Goal: Information Seeking & Learning: Learn about a topic

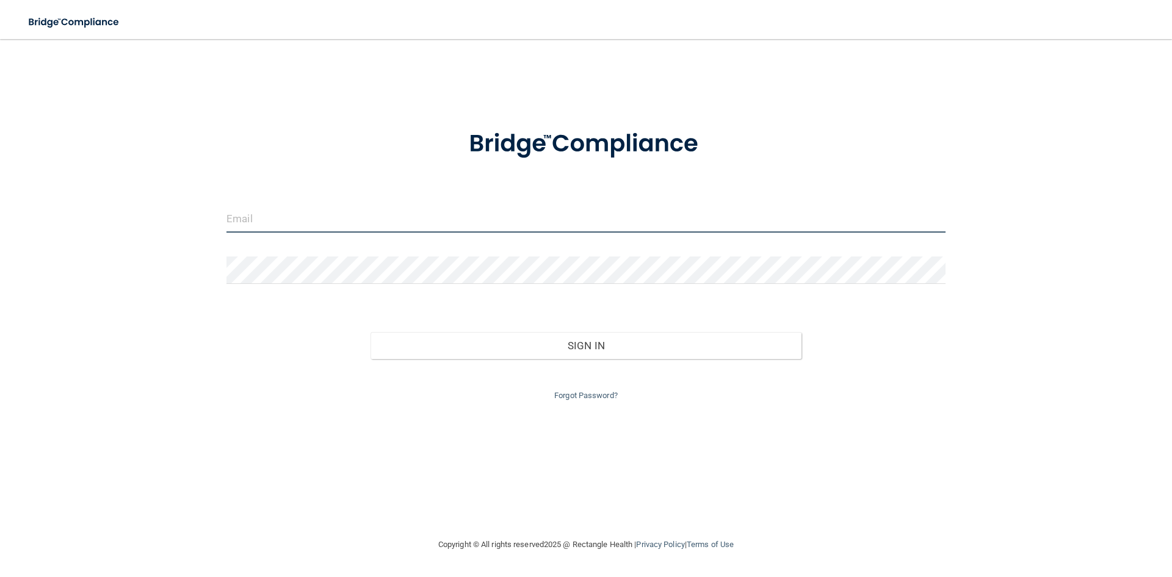
drag, startPoint x: 0, startPoint y: 0, endPoint x: 444, endPoint y: 223, distance: 496.8
click at [444, 223] on input "email" at bounding box center [586, 218] width 719 height 27
click at [64, 360] on div "Invalid email/password. You don't have permission to access that page. Sign In …" at bounding box center [586, 288] width 1124 height 474
click at [585, 396] on link "Forgot Password?" at bounding box center [586, 395] width 64 height 9
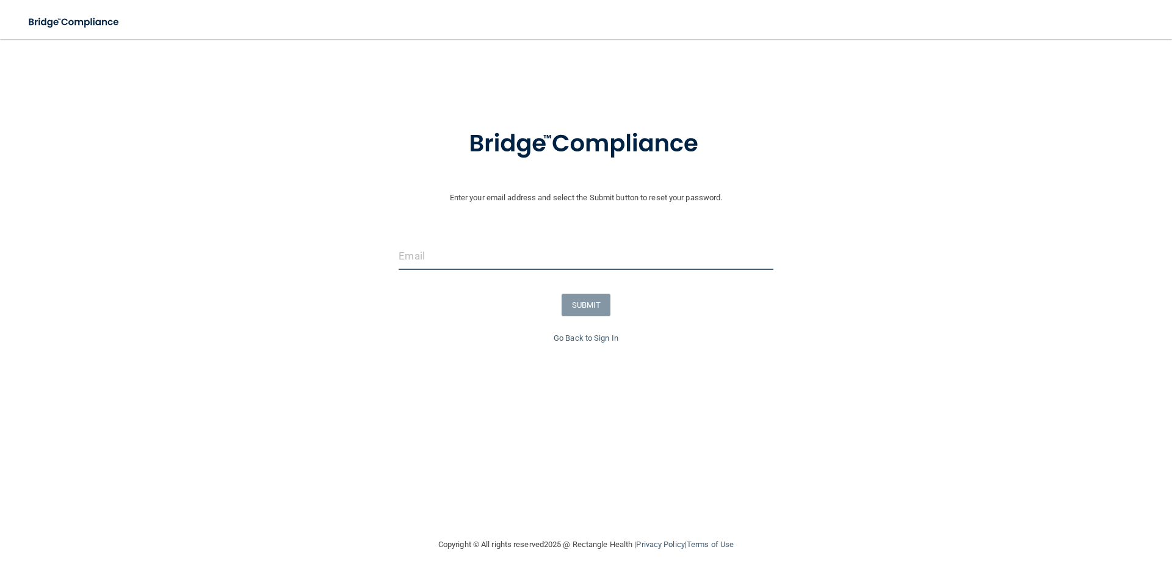
click at [473, 242] on input "email" at bounding box center [586, 255] width 374 height 27
type input "[EMAIL_ADDRESS][DOMAIN_NAME]"
click at [599, 312] on button "SUBMIT" at bounding box center [586, 305] width 49 height 23
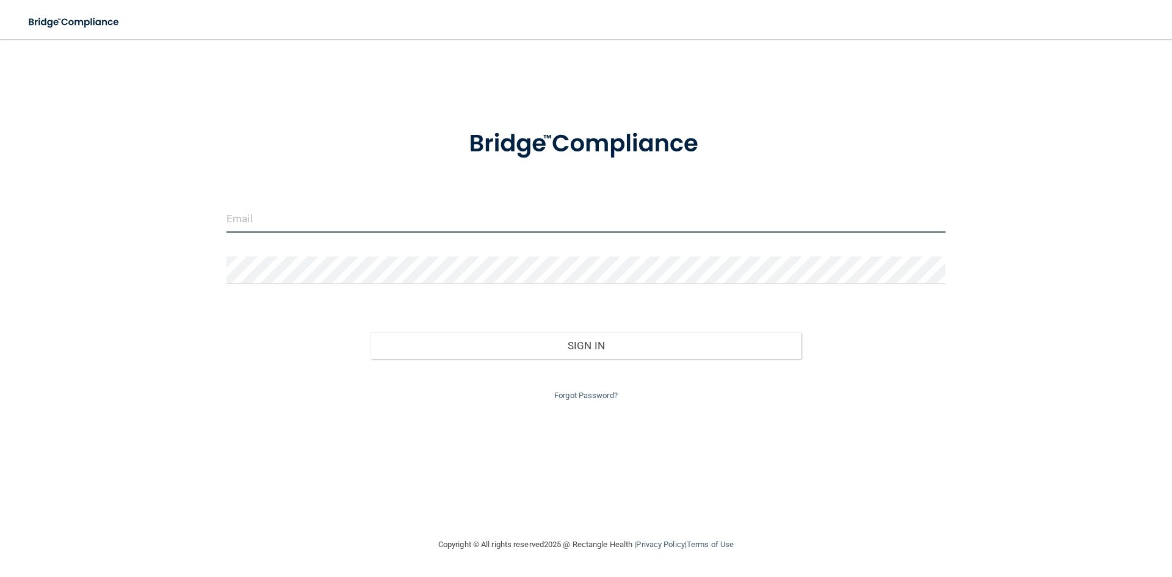
click at [279, 217] on input "email" at bounding box center [586, 218] width 719 height 27
type input "[EMAIL_ADDRESS][DOMAIN_NAME]"
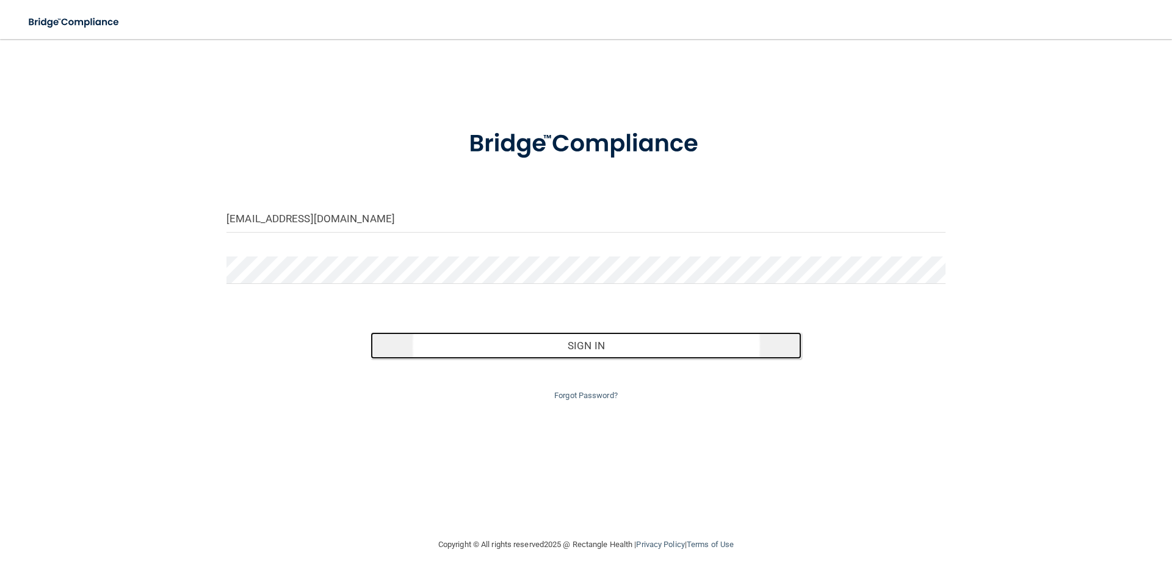
click at [650, 346] on button "Sign In" at bounding box center [587, 345] width 432 height 27
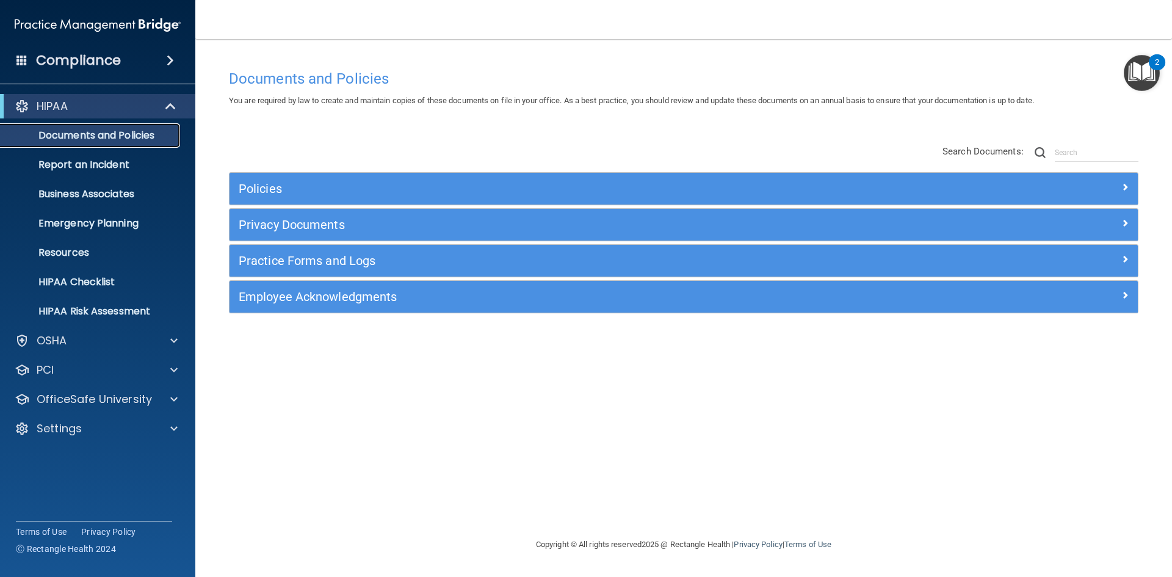
click at [127, 134] on p "Documents and Policies" at bounding box center [91, 135] width 167 height 12
click at [68, 346] on div "OSHA" at bounding box center [80, 340] width 151 height 15
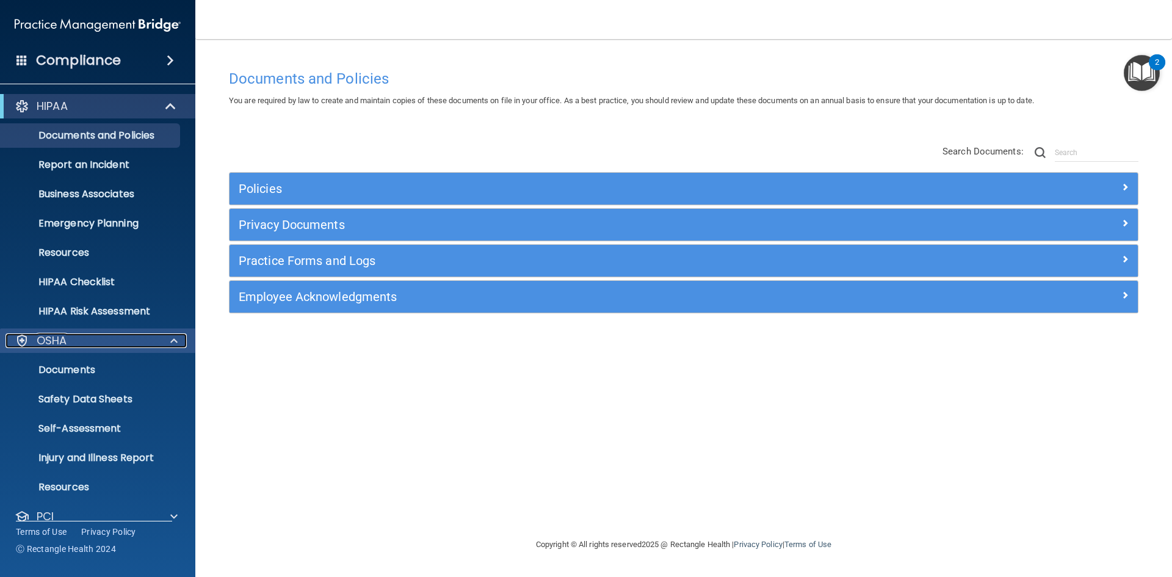
click at [91, 344] on div "OSHA" at bounding box center [80, 340] width 151 height 15
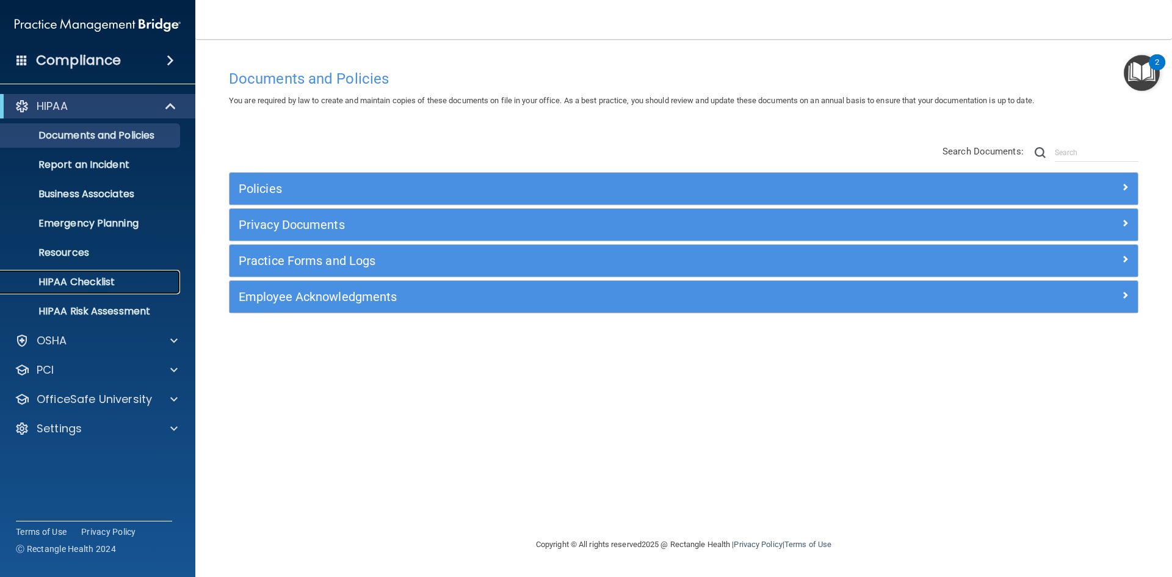
click at [124, 286] on p "HIPAA Checklist" at bounding box center [91, 282] width 167 height 12
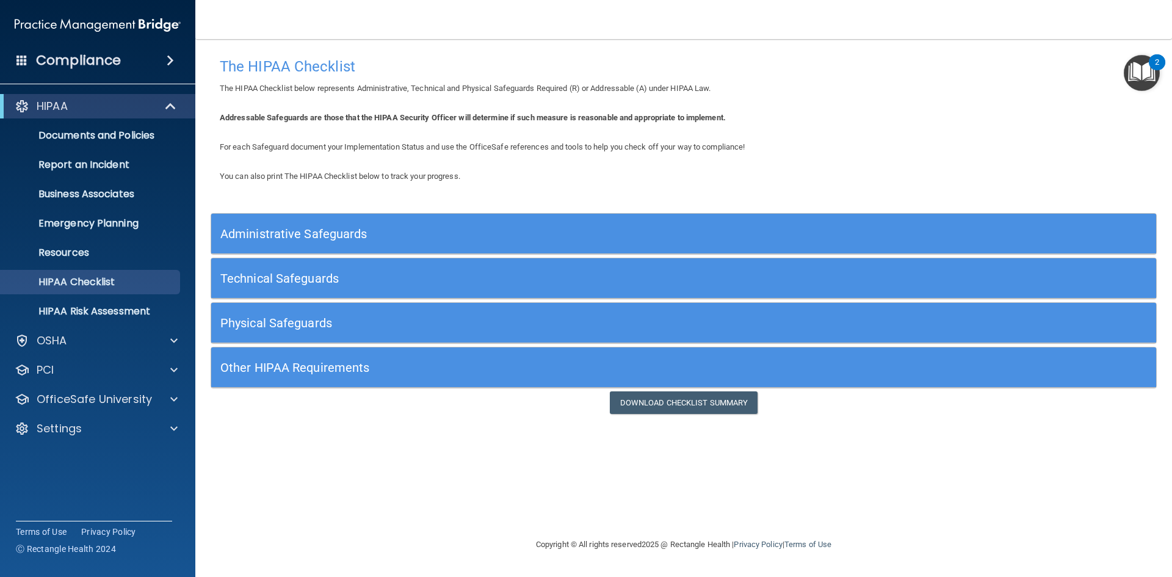
click at [299, 225] on div "Administrative Safeguards" at bounding box center [565, 233] width 709 height 27
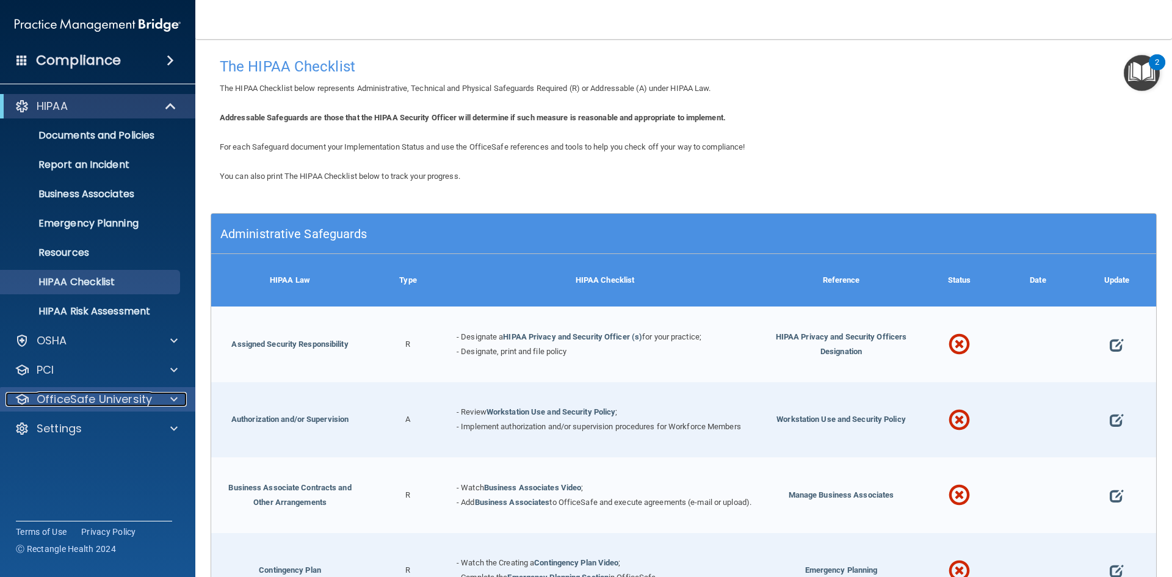
click at [98, 401] on p "OfficeSafe University" at bounding box center [94, 399] width 115 height 15
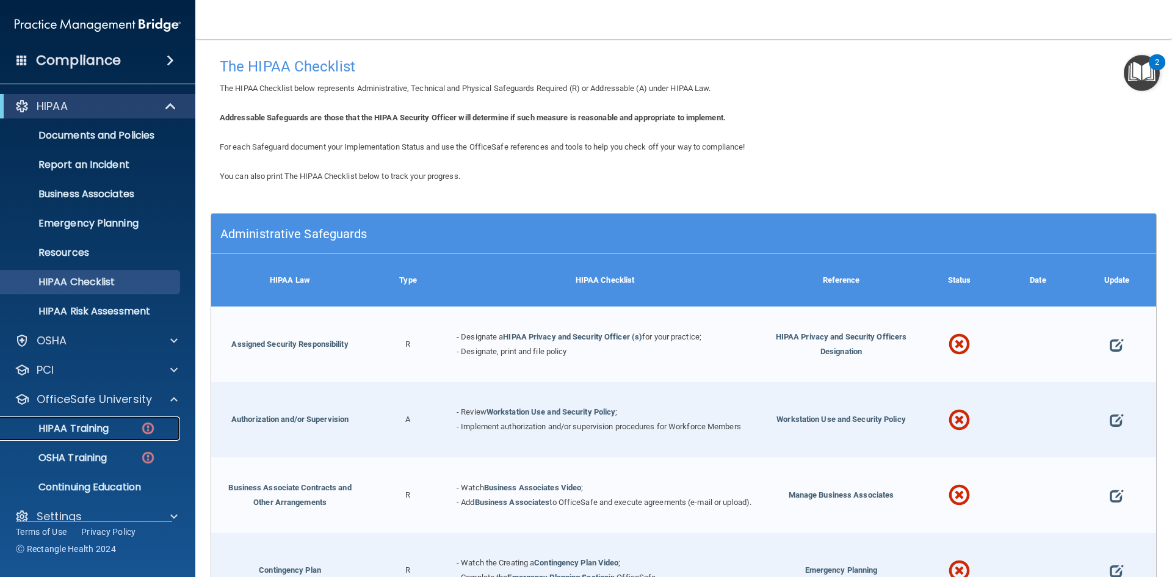
click at [93, 429] on p "HIPAA Training" at bounding box center [58, 429] width 101 height 12
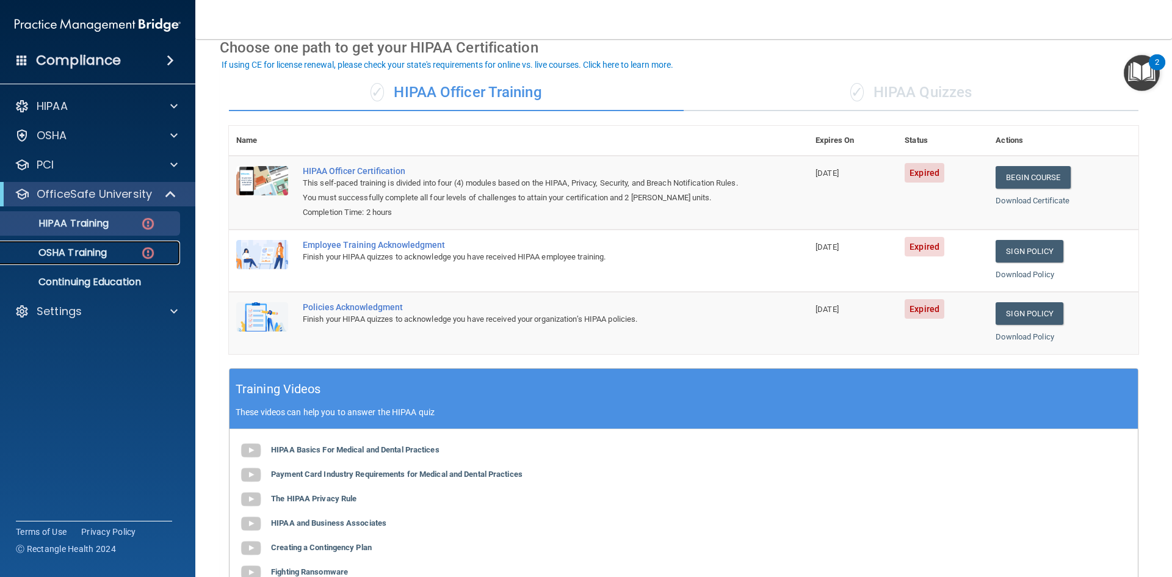
click at [61, 249] on p "OSHA Training" at bounding box center [57, 253] width 99 height 12
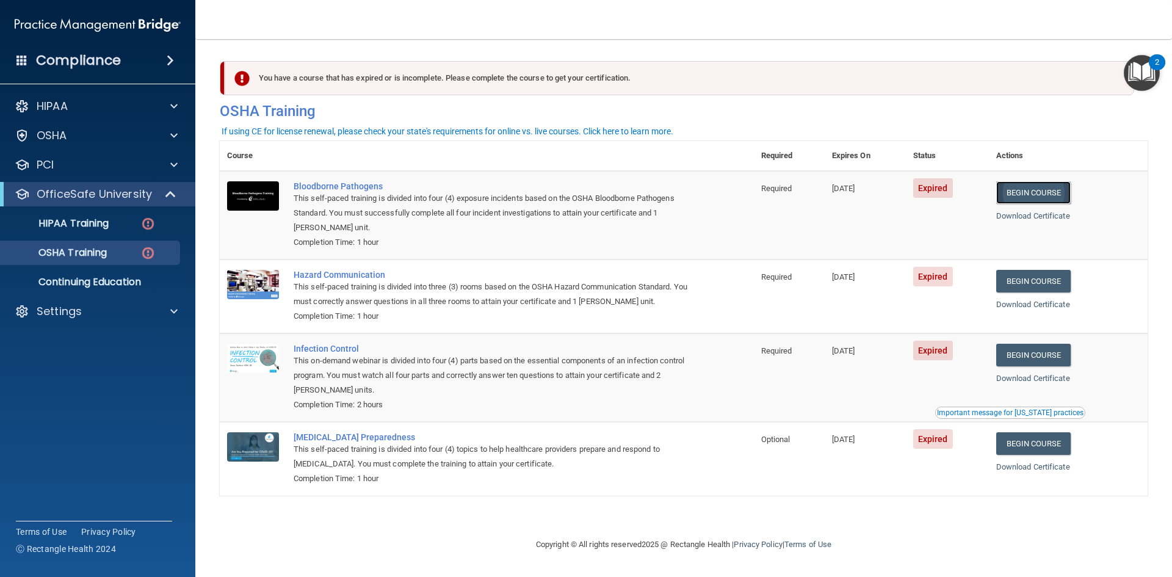
click at [1034, 197] on link "Begin Course" at bounding box center [1034, 192] width 75 height 23
click at [1037, 282] on link "Begin Course" at bounding box center [1034, 281] width 75 height 23
click at [1035, 193] on link "Begin Course" at bounding box center [1034, 192] width 75 height 23
click at [116, 225] on div "HIPAA Training" at bounding box center [91, 223] width 167 height 12
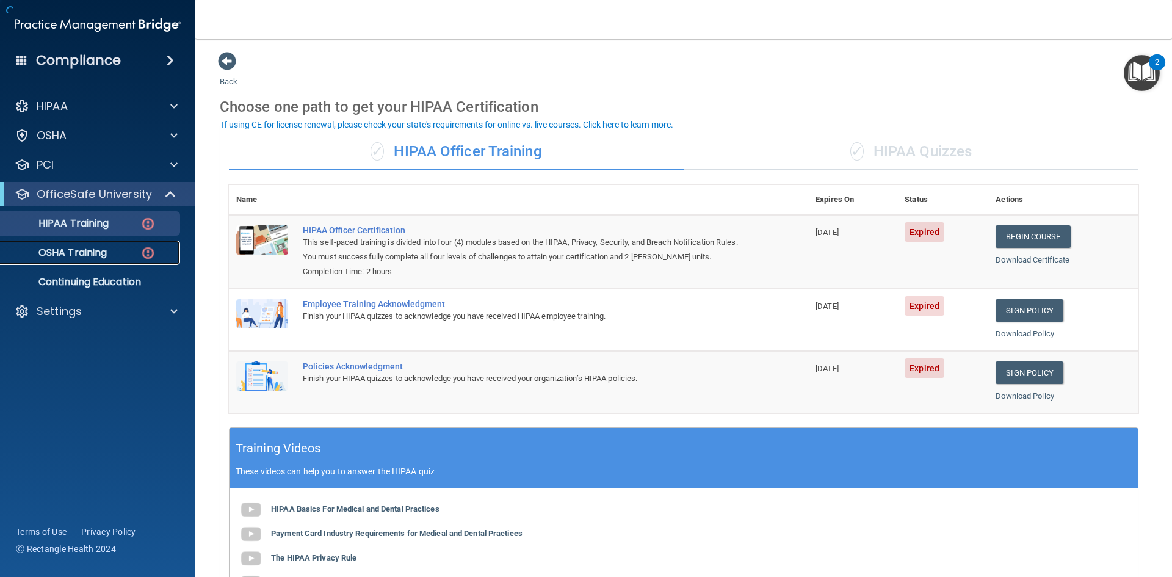
click at [128, 249] on div "OSHA Training" at bounding box center [91, 253] width 167 height 12
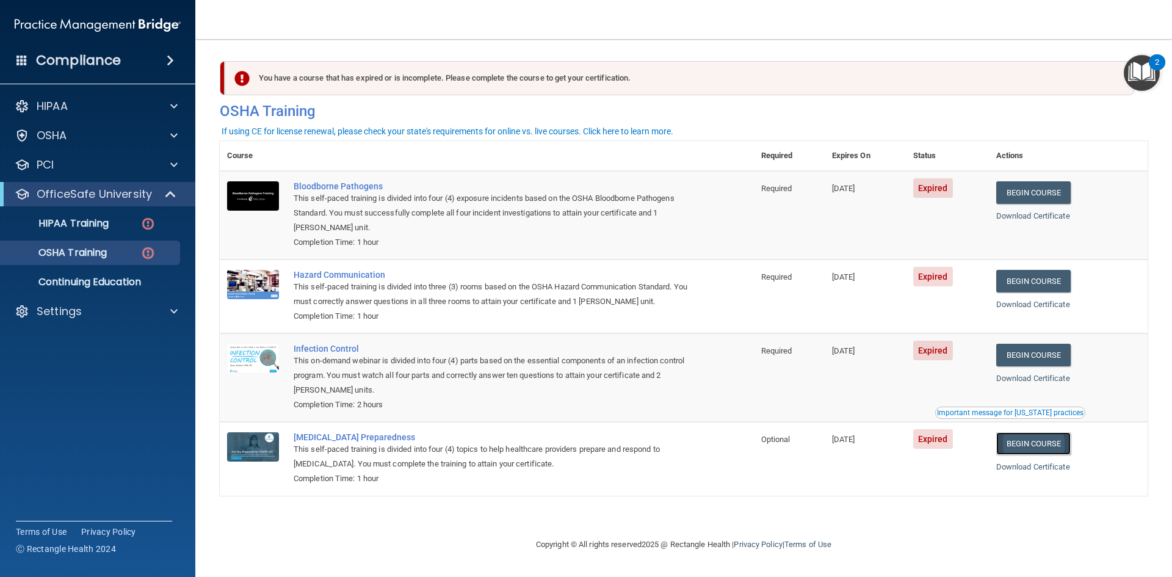
click at [1026, 444] on link "Begin Course" at bounding box center [1034, 443] width 75 height 23
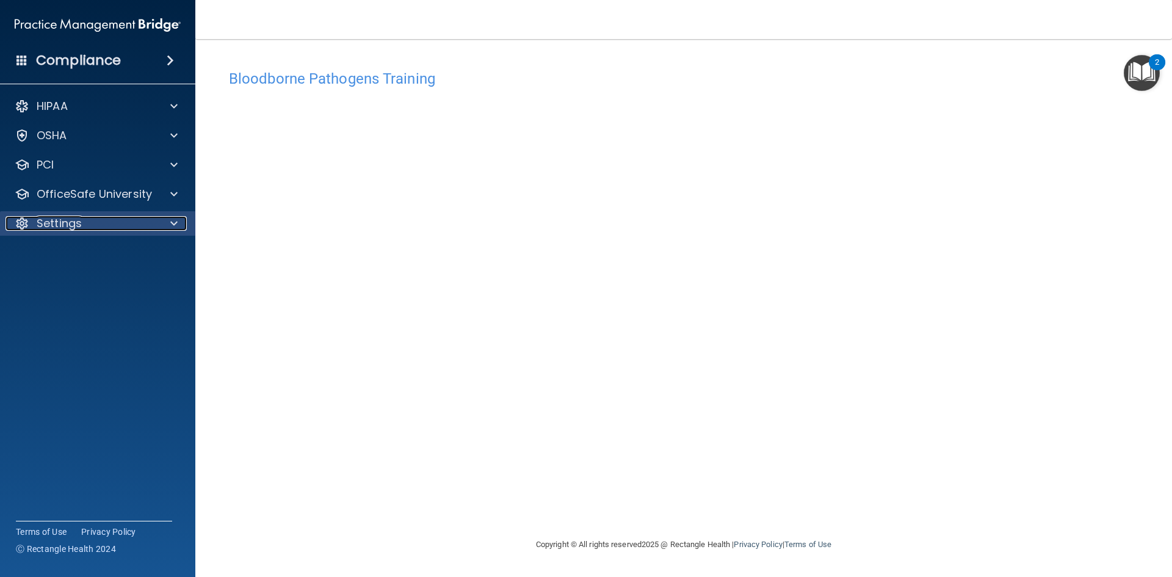
click at [73, 217] on p "Settings" at bounding box center [59, 223] width 45 height 15
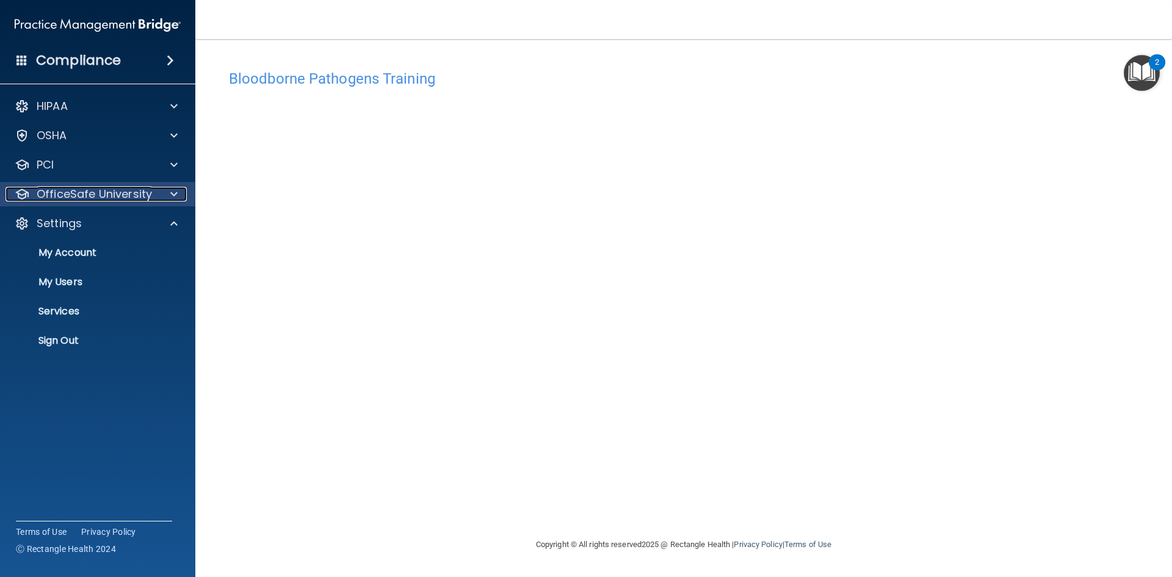
click at [82, 197] on p "OfficeSafe University" at bounding box center [94, 194] width 115 height 15
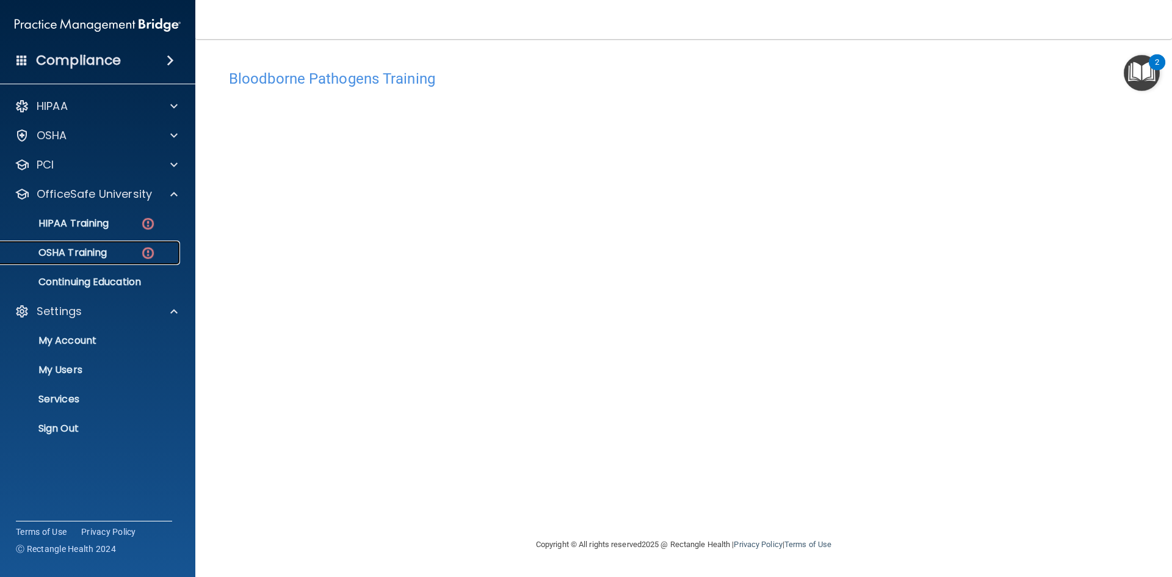
click at [107, 254] on p "OSHA Training" at bounding box center [57, 253] width 99 height 12
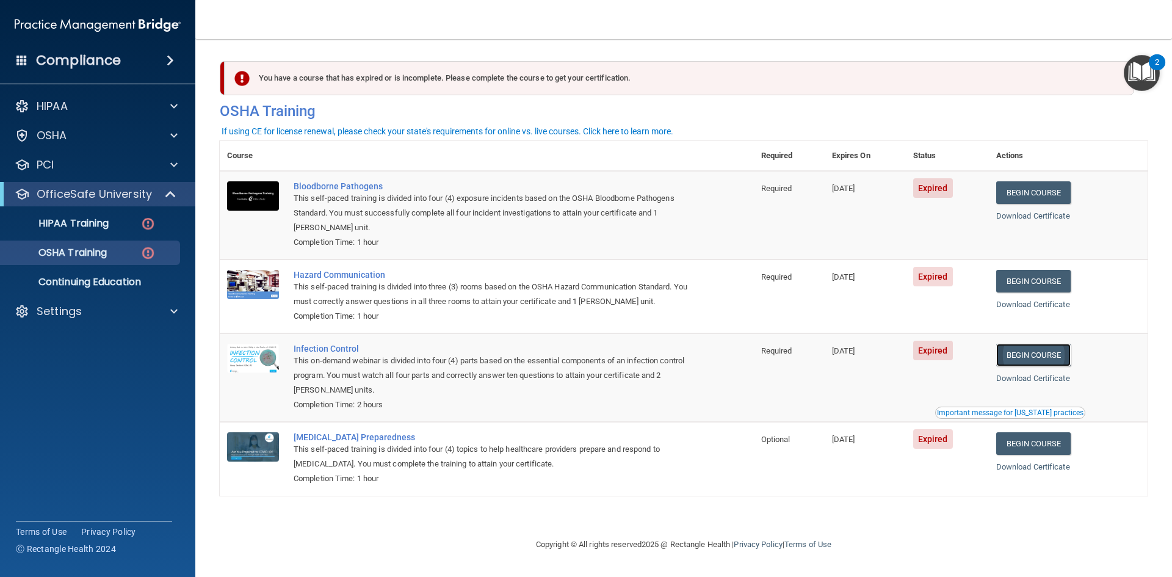
click at [1038, 359] on link "Begin Course" at bounding box center [1034, 355] width 75 height 23
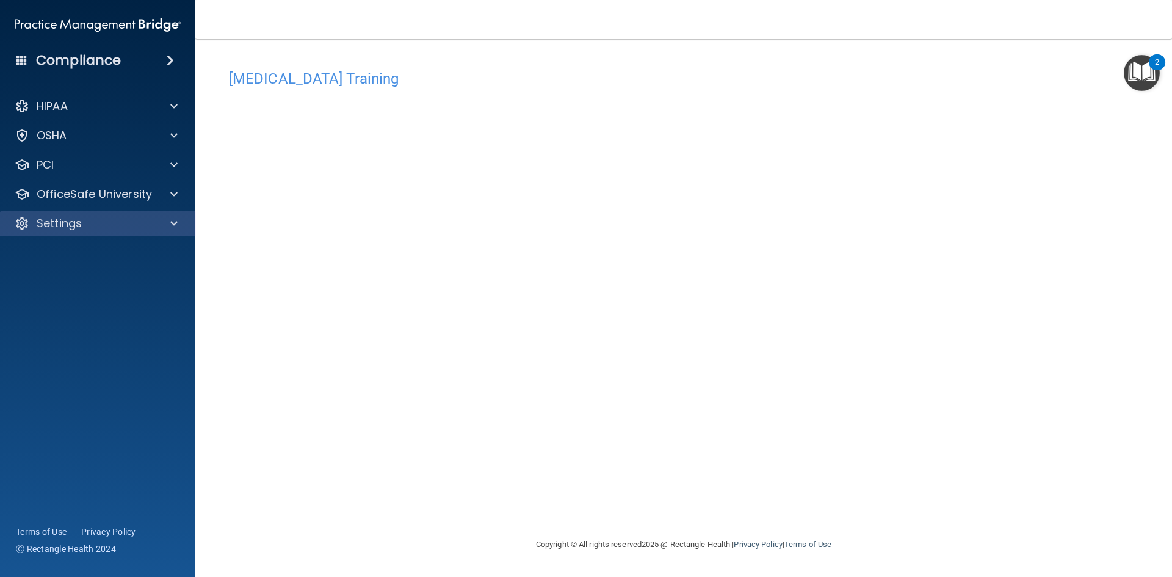
click at [97, 214] on div "Settings" at bounding box center [98, 223] width 196 height 24
click at [130, 232] on div "Settings" at bounding box center [98, 223] width 196 height 24
click at [1171, 78] on main "COVID-19 Training This course doesn’t expire until 05/06/2025. Are you sure you…" at bounding box center [683, 308] width 977 height 538
click at [1152, 76] on img "Open Resource Center, 2 new notifications" at bounding box center [1142, 73] width 36 height 36
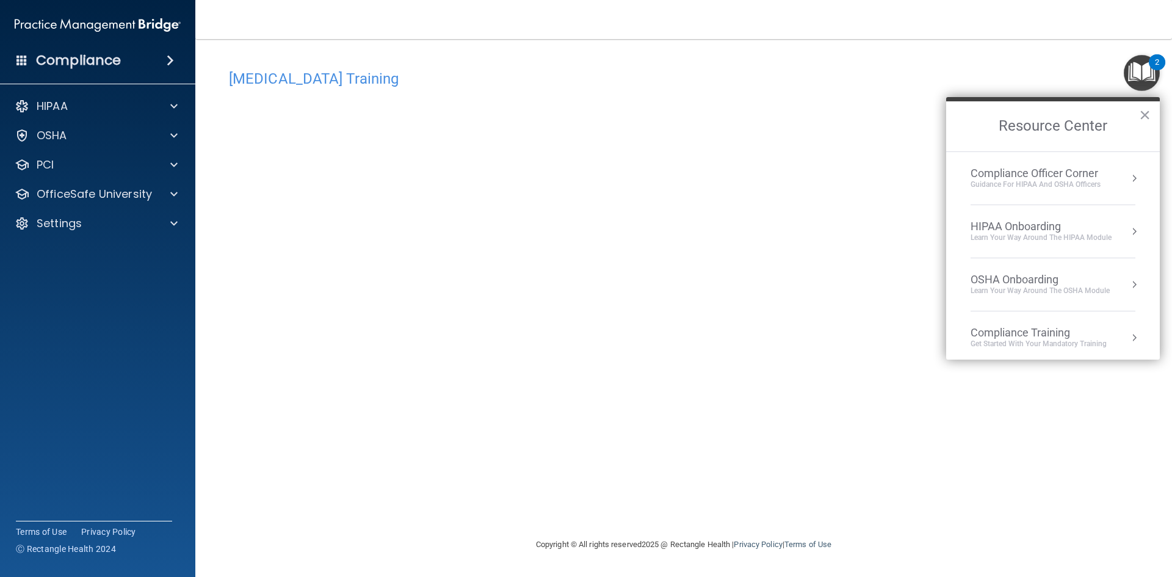
click at [1152, 76] on img "Open Resource Center, 2 new notifications" at bounding box center [1142, 73] width 36 height 36
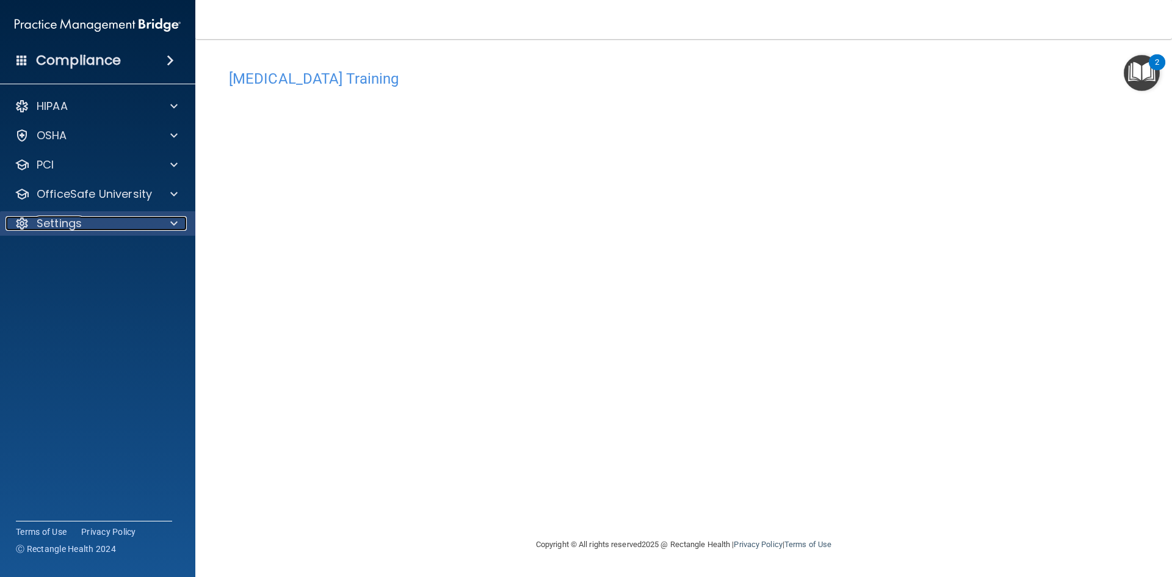
click at [169, 225] on div at bounding box center [172, 223] width 31 height 15
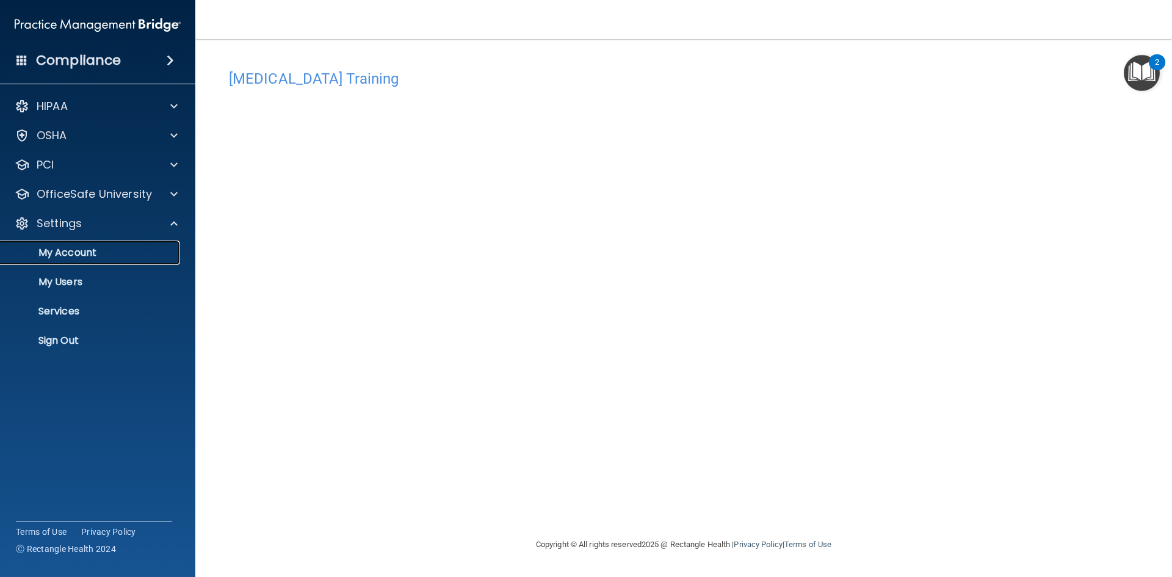
click at [96, 256] on p "My Account" at bounding box center [91, 253] width 167 height 12
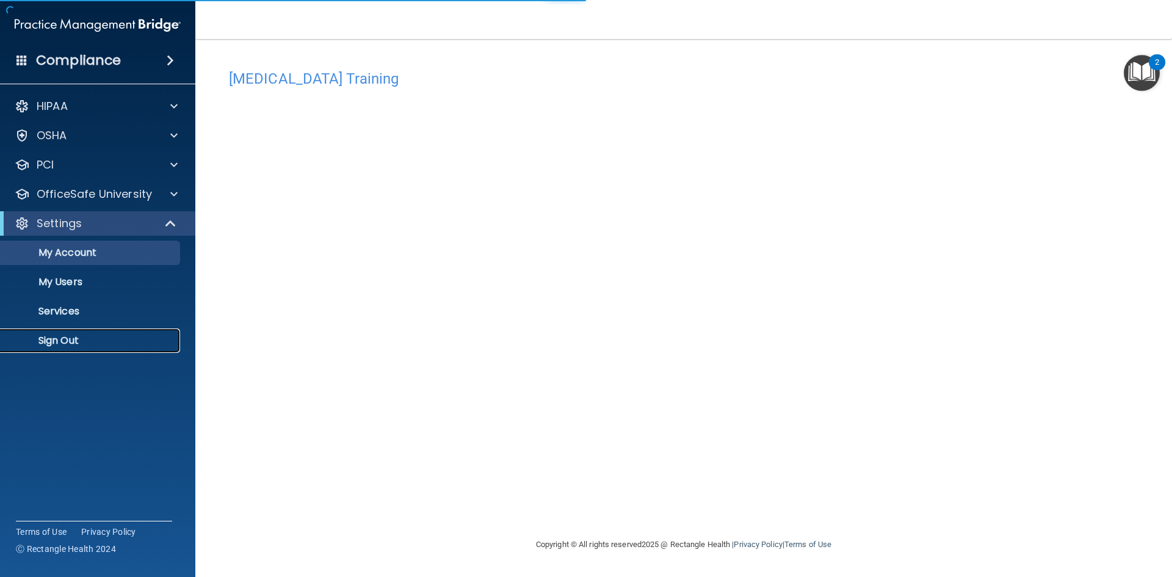
click at [71, 351] on link "Sign Out" at bounding box center [84, 341] width 192 height 24
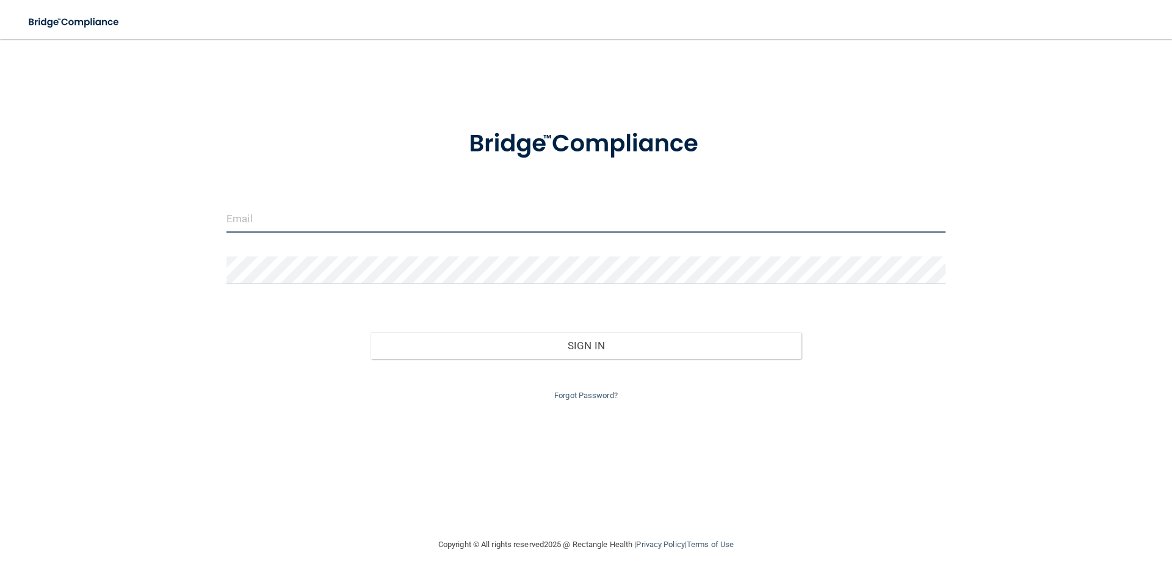
click at [321, 217] on input "email" at bounding box center [586, 218] width 719 height 27
click at [230, 204] on form "Invalid email/password. You don't have permission to access that page. Sign In …" at bounding box center [586, 257] width 719 height 291
click at [239, 217] on input "email" at bounding box center [586, 218] width 719 height 27
type input "jpbravo@svppmcs.com"
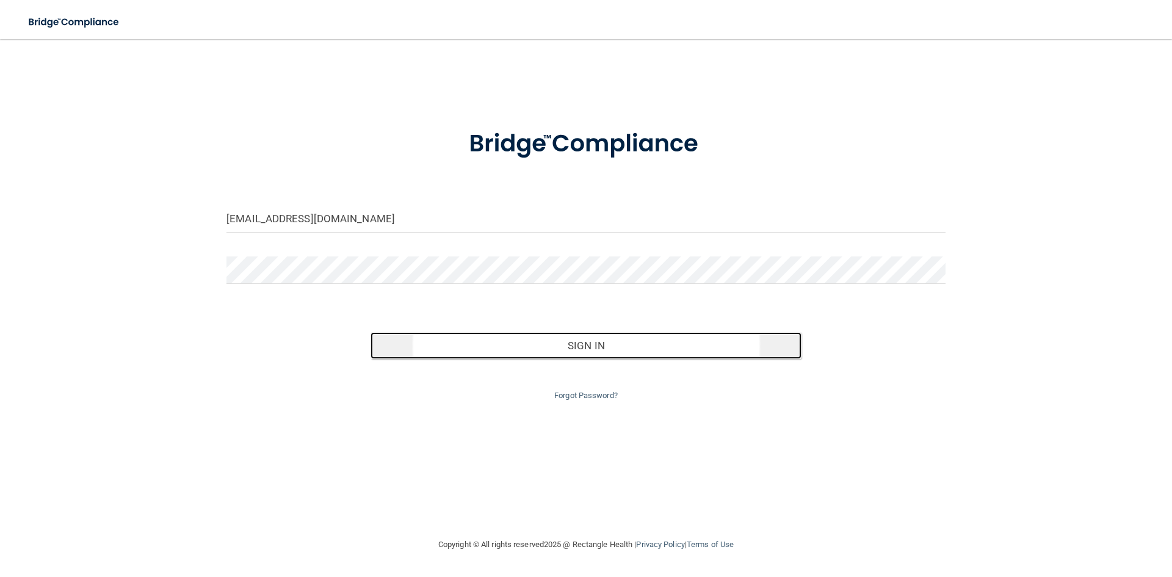
click at [577, 352] on button "Sign In" at bounding box center [587, 345] width 432 height 27
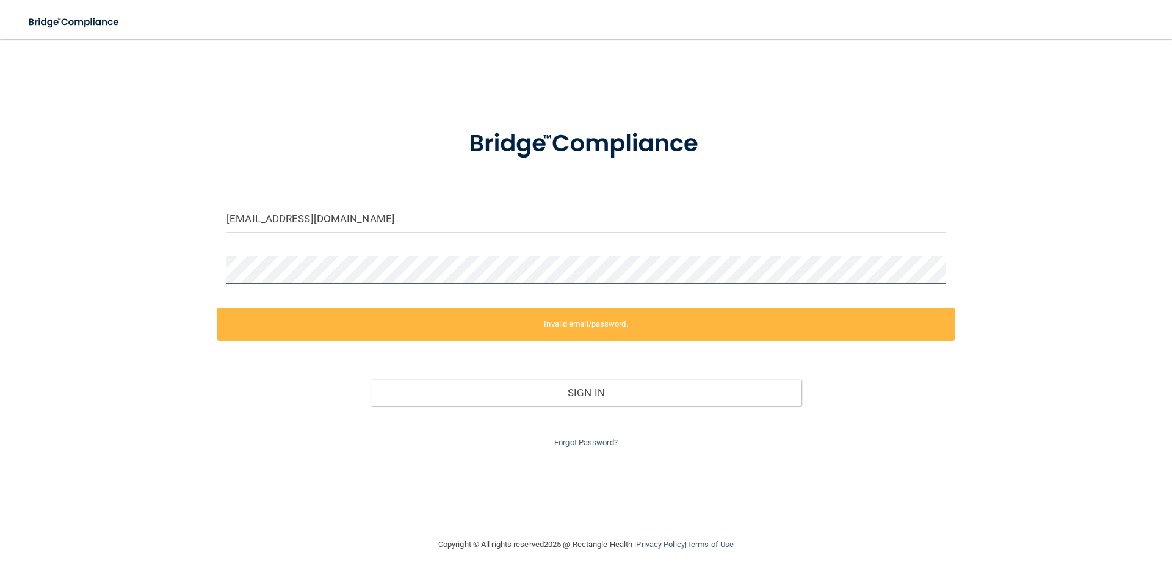
click at [0, 258] on main "jpbravo@svppmcs.com Invalid email/password. You don't have permission to access…" at bounding box center [586, 308] width 1172 height 538
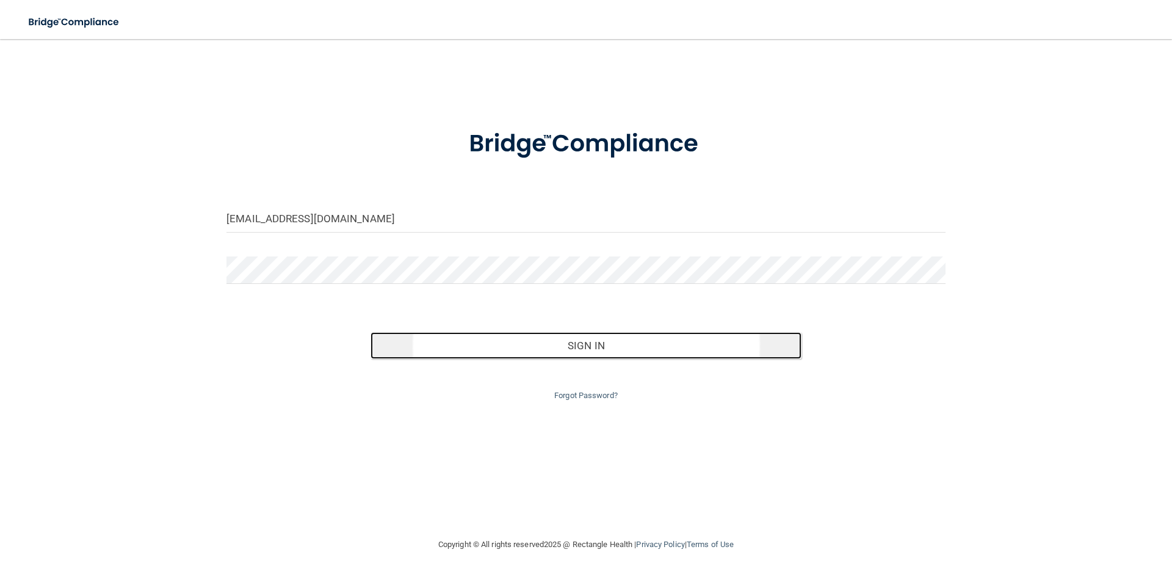
click at [418, 347] on button "Sign In" at bounding box center [587, 345] width 432 height 27
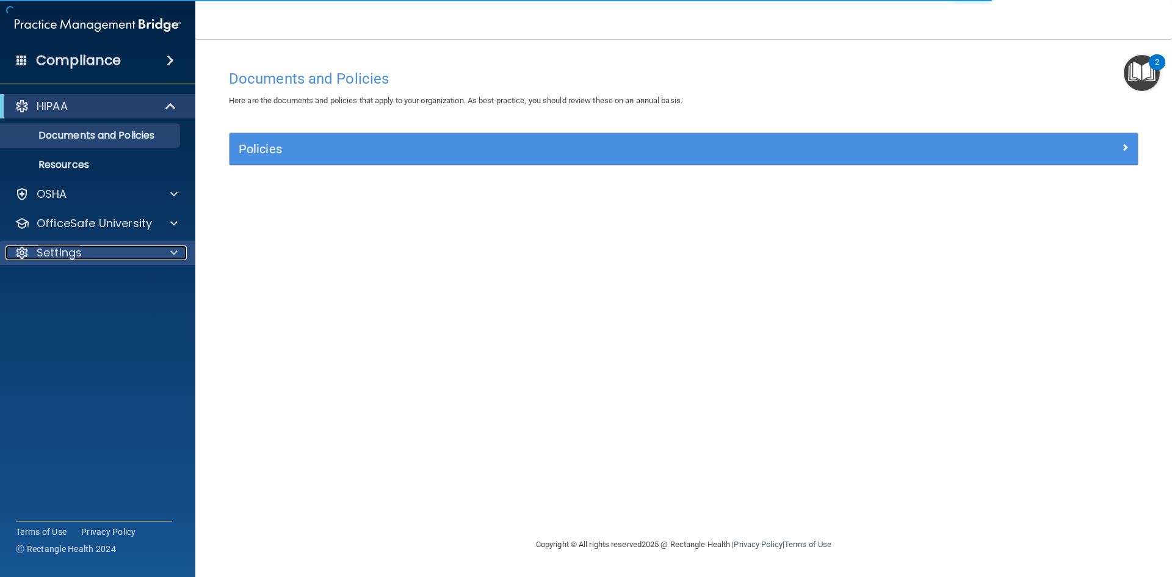
click at [93, 245] on div "Settings" at bounding box center [80, 252] width 151 height 15
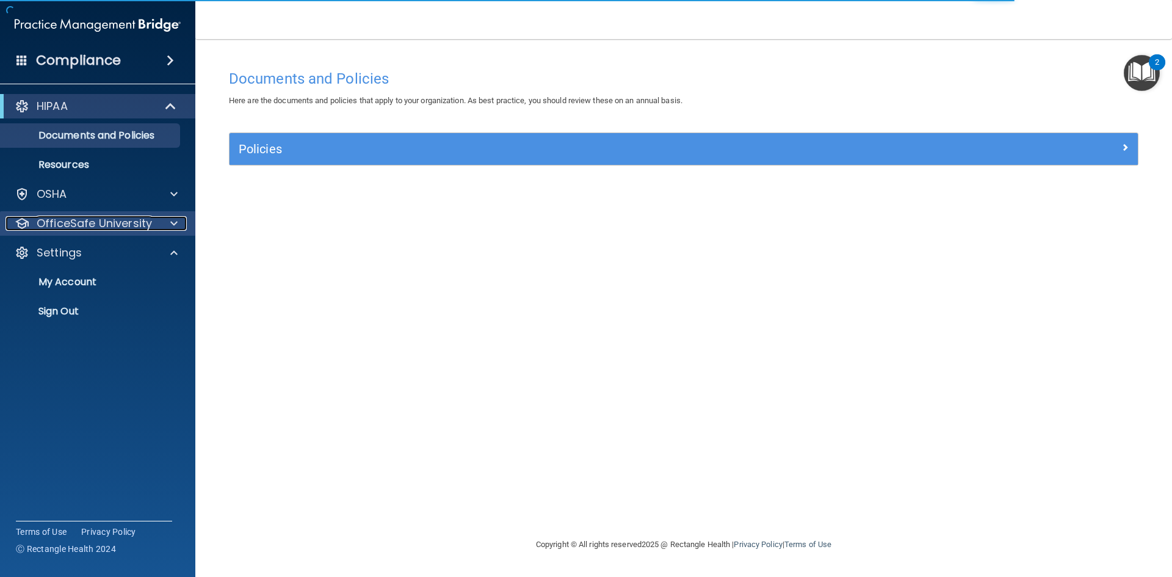
click at [103, 222] on p "OfficeSafe University" at bounding box center [94, 223] width 115 height 15
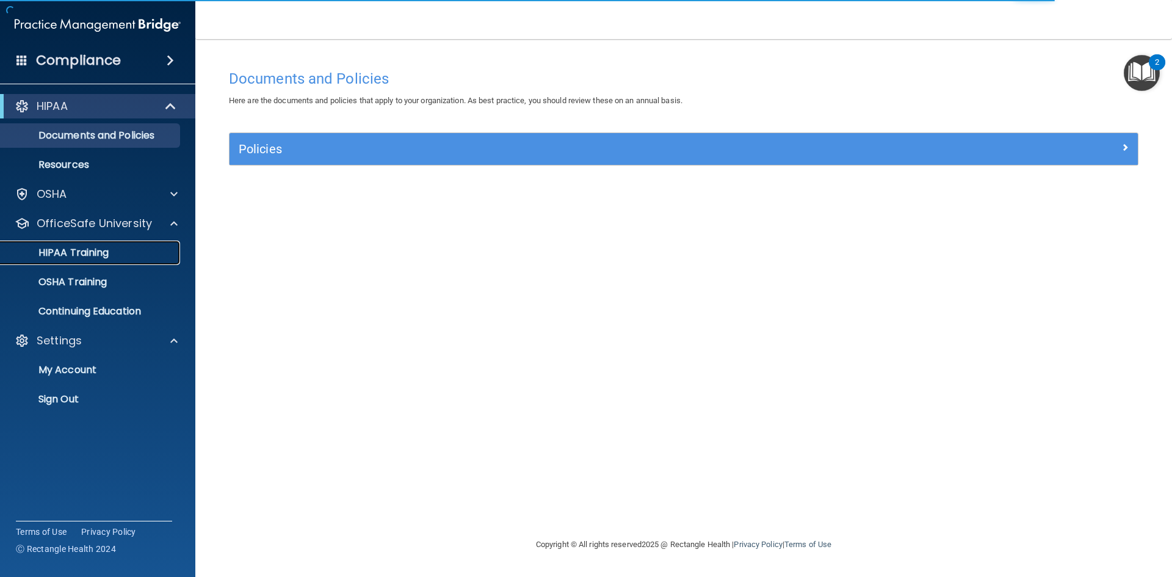
click at [101, 242] on link "HIPAA Training" at bounding box center [84, 253] width 192 height 24
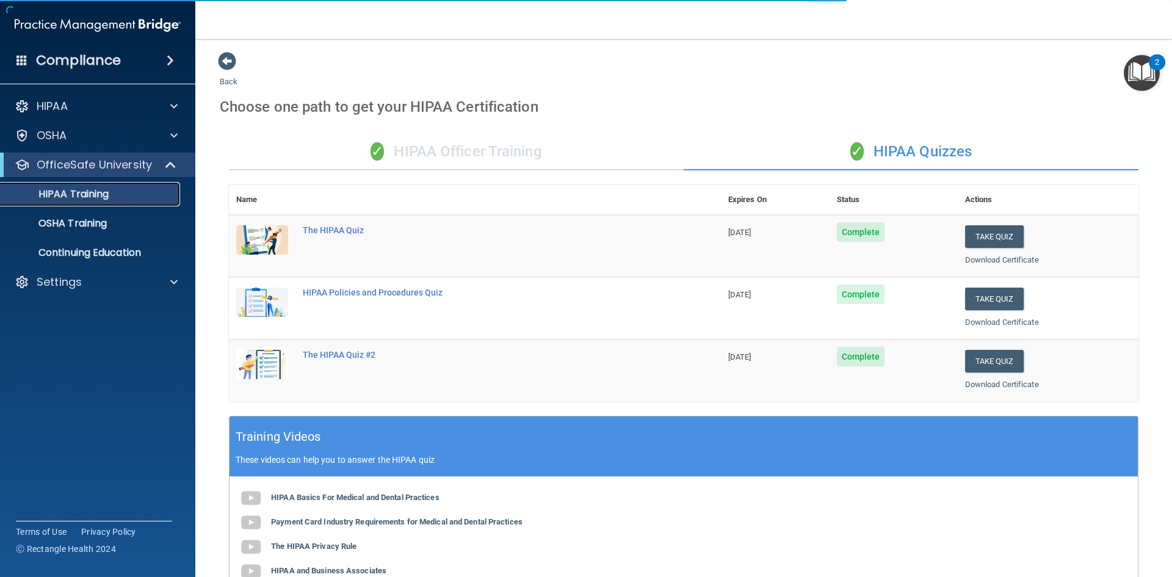
click at [143, 197] on div "HIPAA Training" at bounding box center [91, 194] width 167 height 12
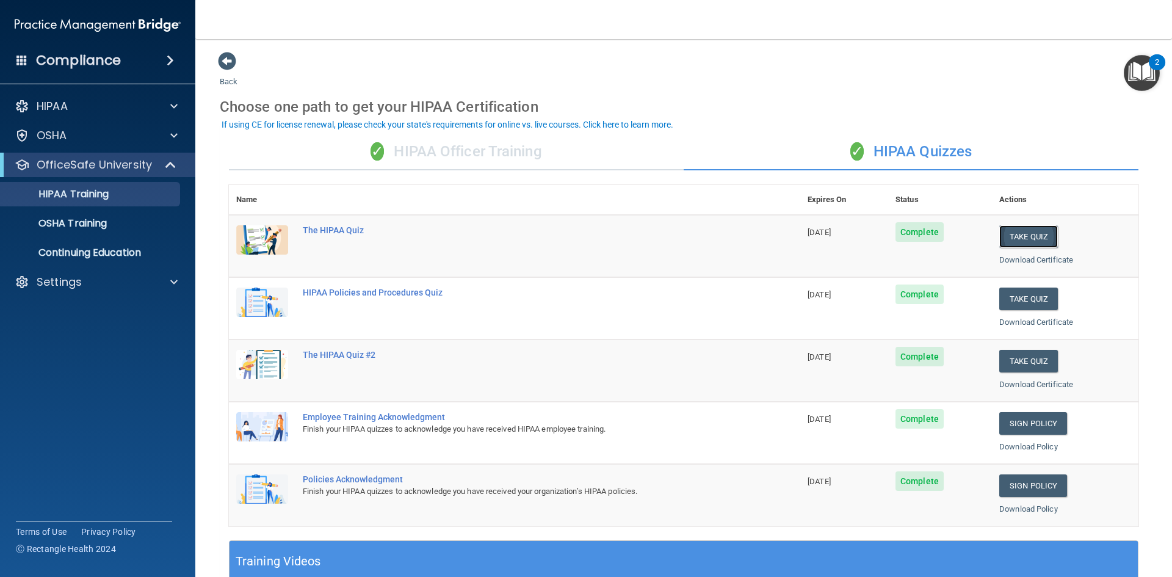
click at [1027, 234] on button "Take Quiz" at bounding box center [1029, 236] width 59 height 23
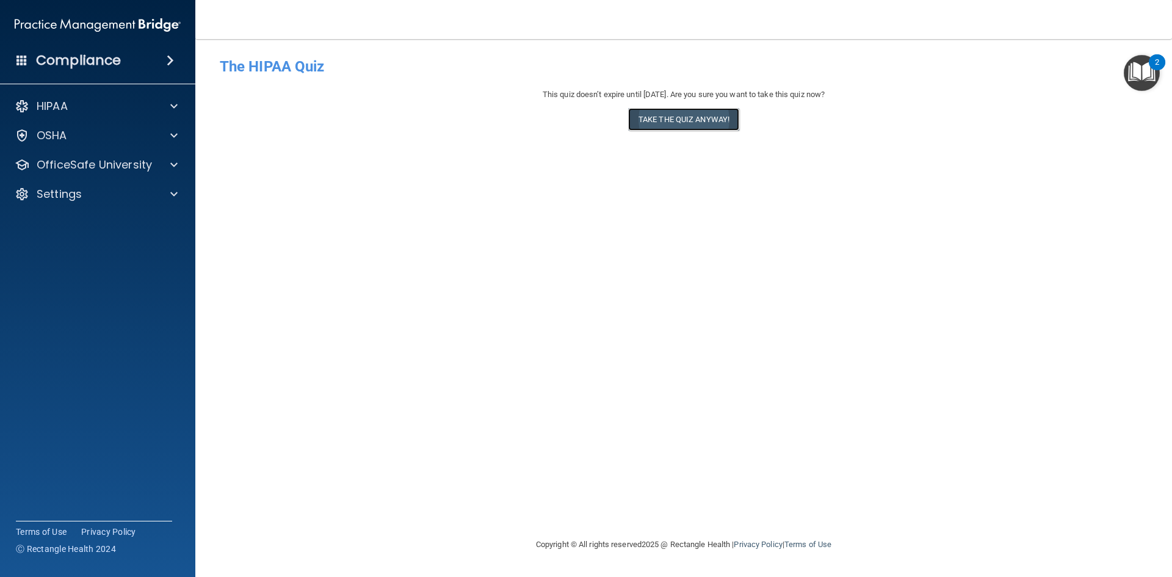
click at [661, 123] on button "Take the quiz anyway!" at bounding box center [683, 119] width 111 height 23
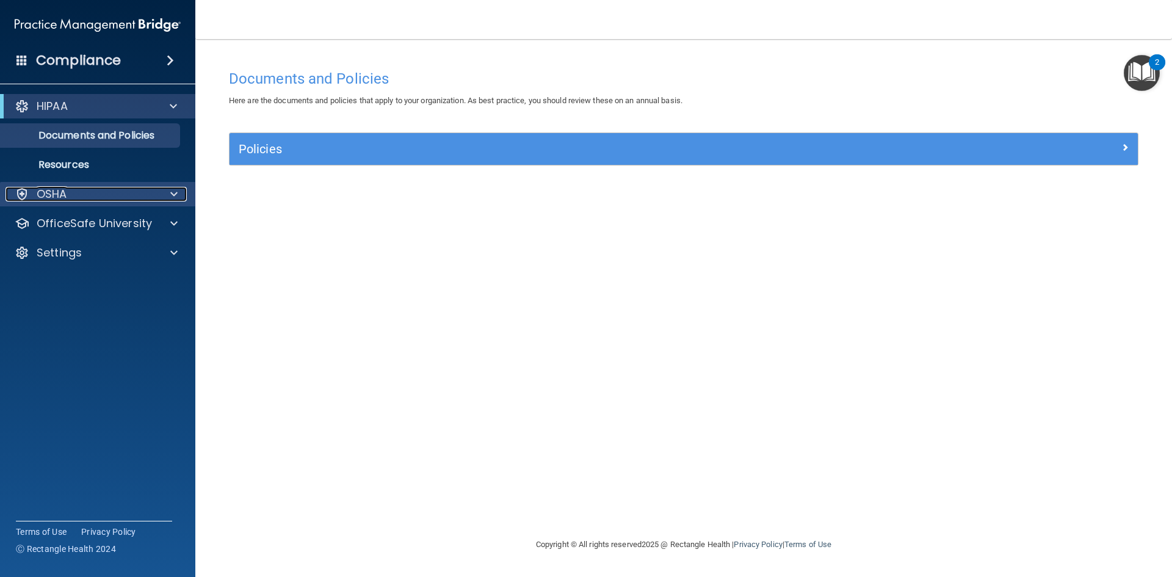
click at [87, 189] on div "OSHA" at bounding box center [80, 194] width 151 height 15
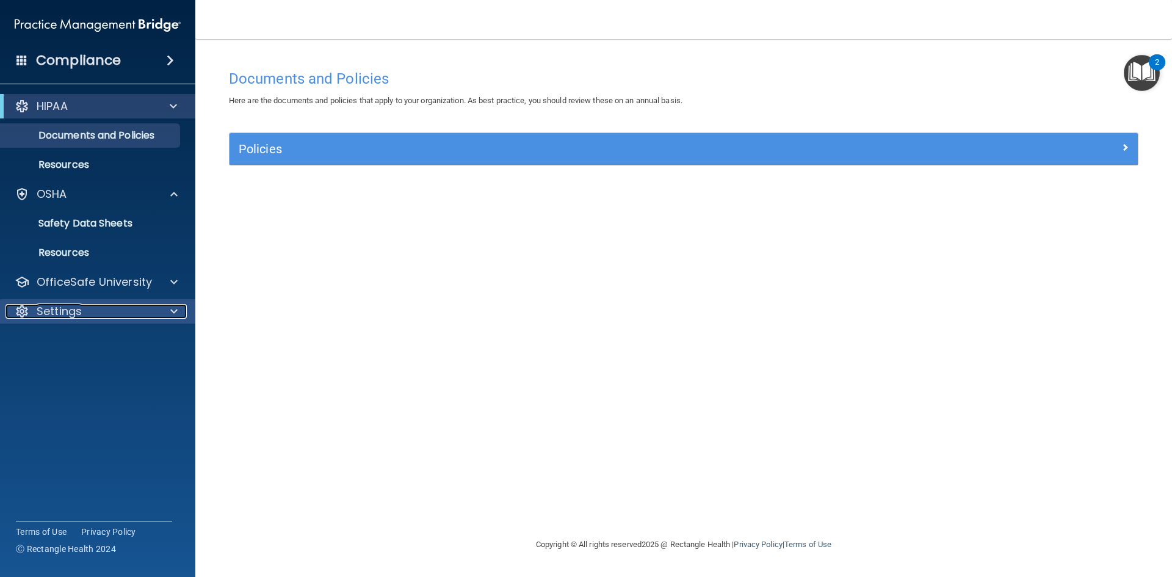
click at [92, 307] on div "Settings" at bounding box center [80, 311] width 151 height 15
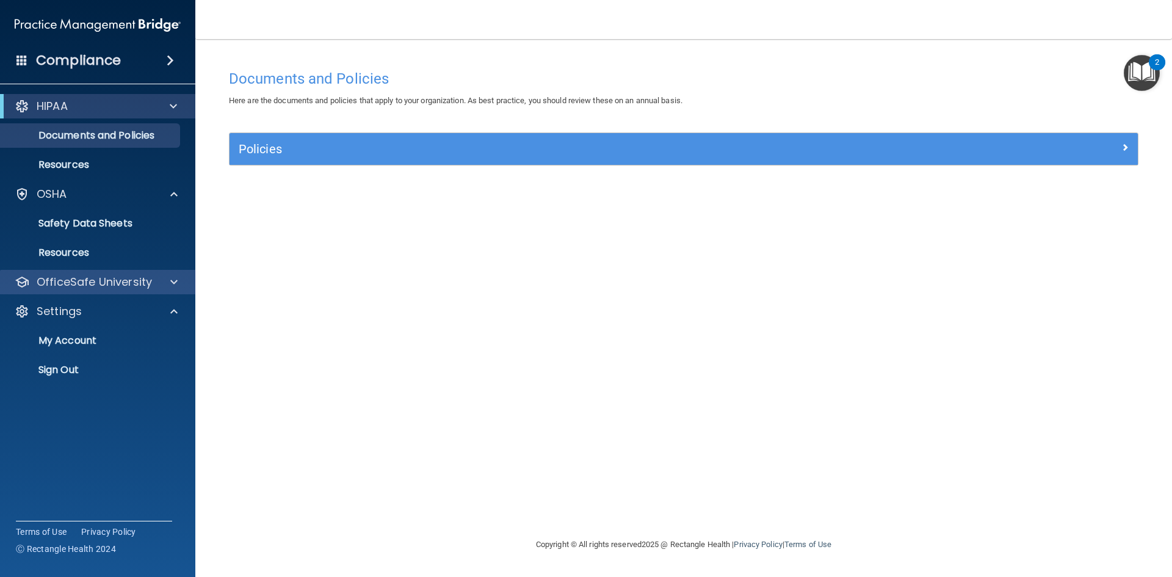
click at [125, 292] on div "OfficeSafe University" at bounding box center [98, 282] width 196 height 24
click at [129, 281] on p "OfficeSafe University" at bounding box center [94, 282] width 115 height 15
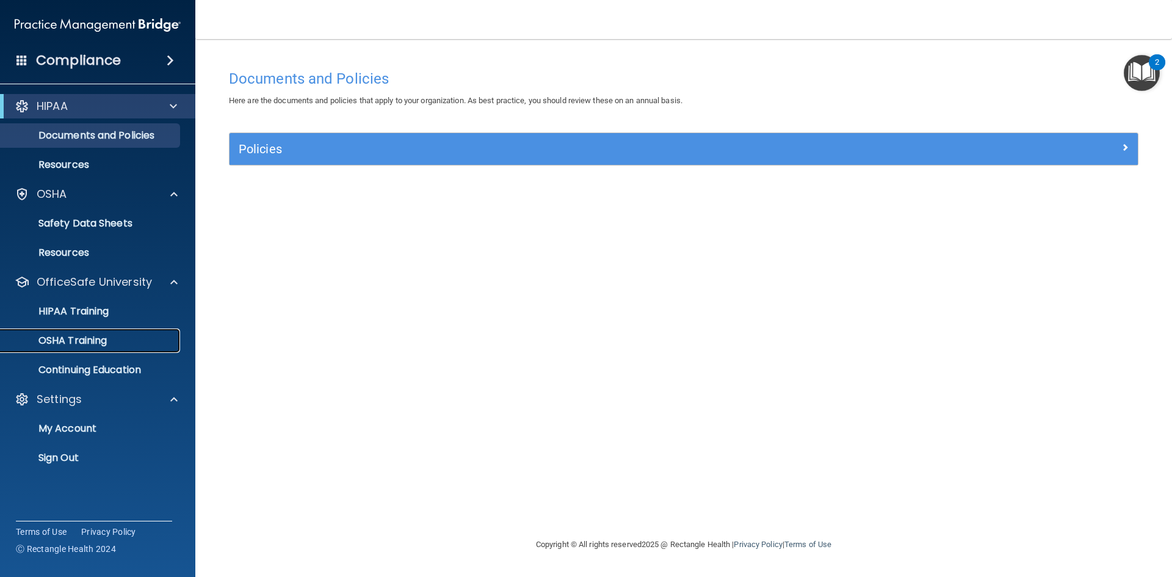
click at [113, 337] on div "OSHA Training" at bounding box center [91, 341] width 167 height 12
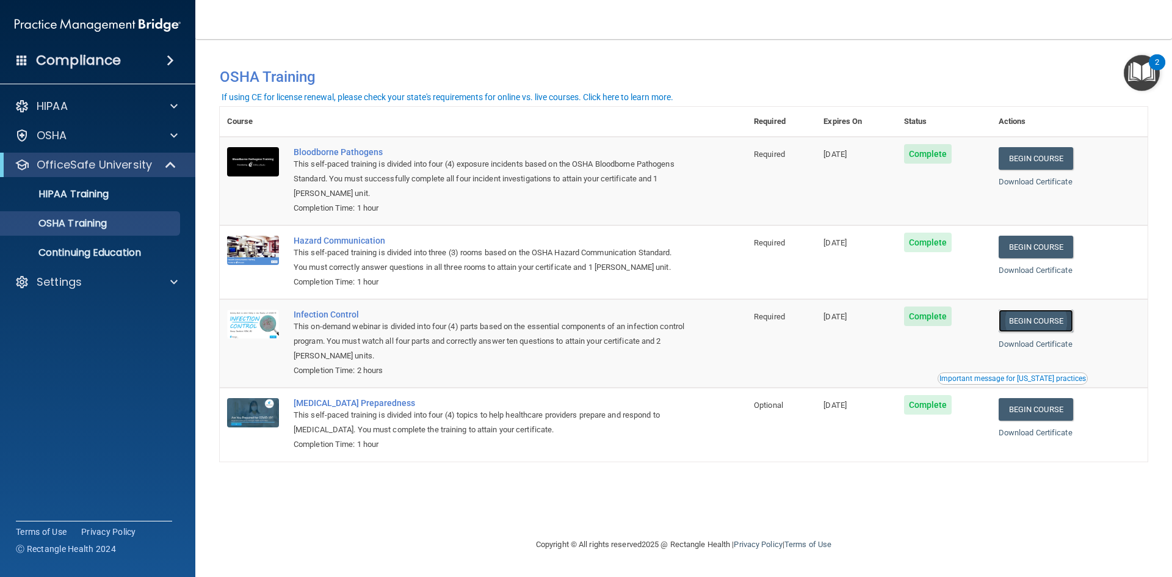
click at [1043, 325] on link "Begin Course" at bounding box center [1036, 321] width 75 height 23
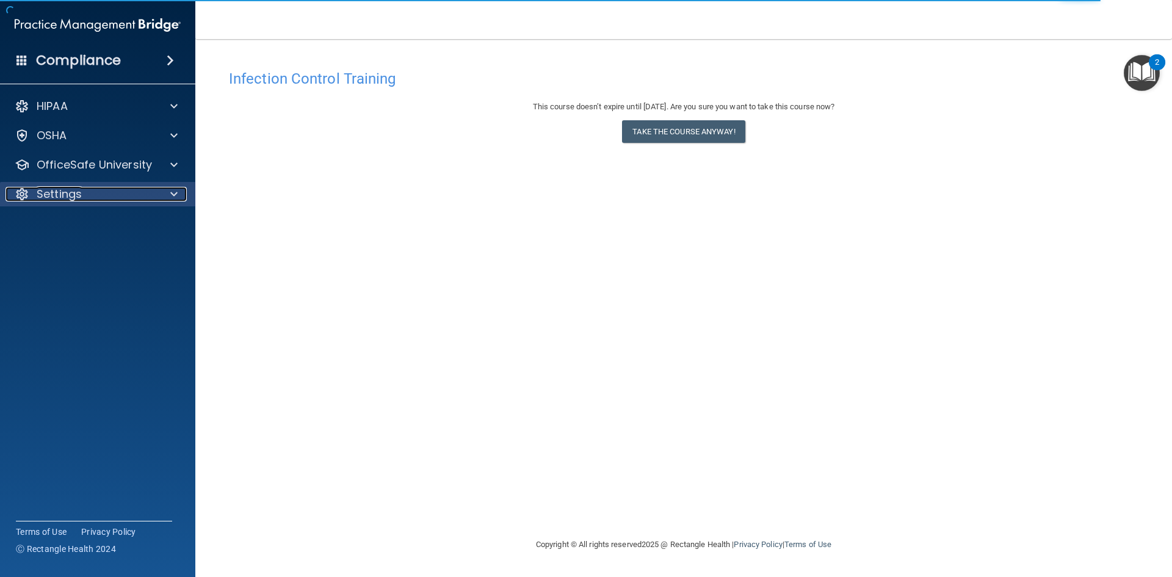
click at [76, 198] on p "Settings" at bounding box center [59, 194] width 45 height 15
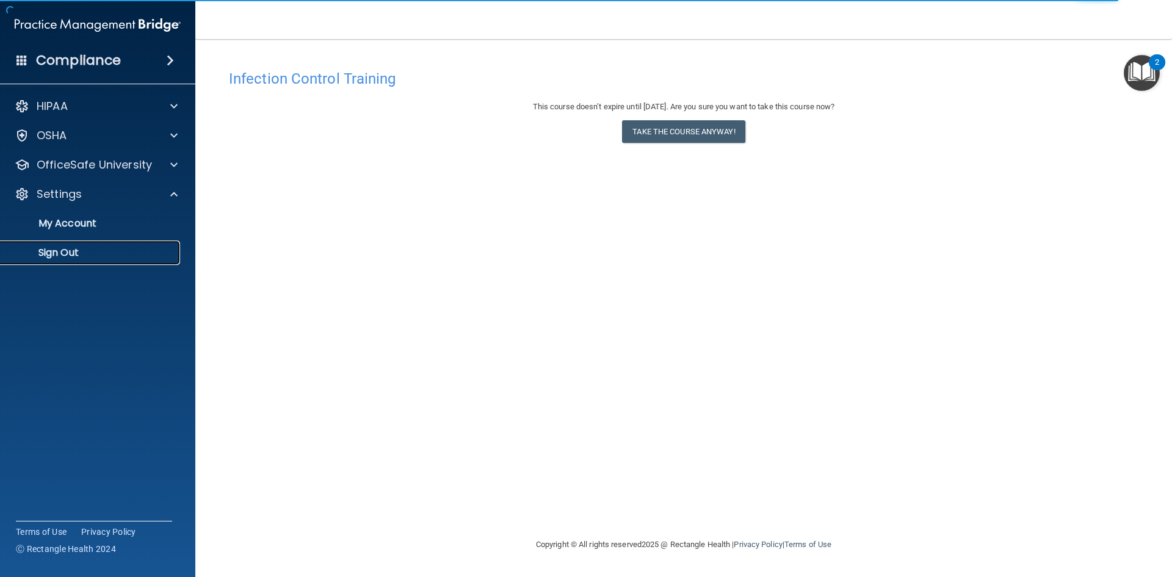
click at [70, 255] on p "Sign Out" at bounding box center [91, 253] width 167 height 12
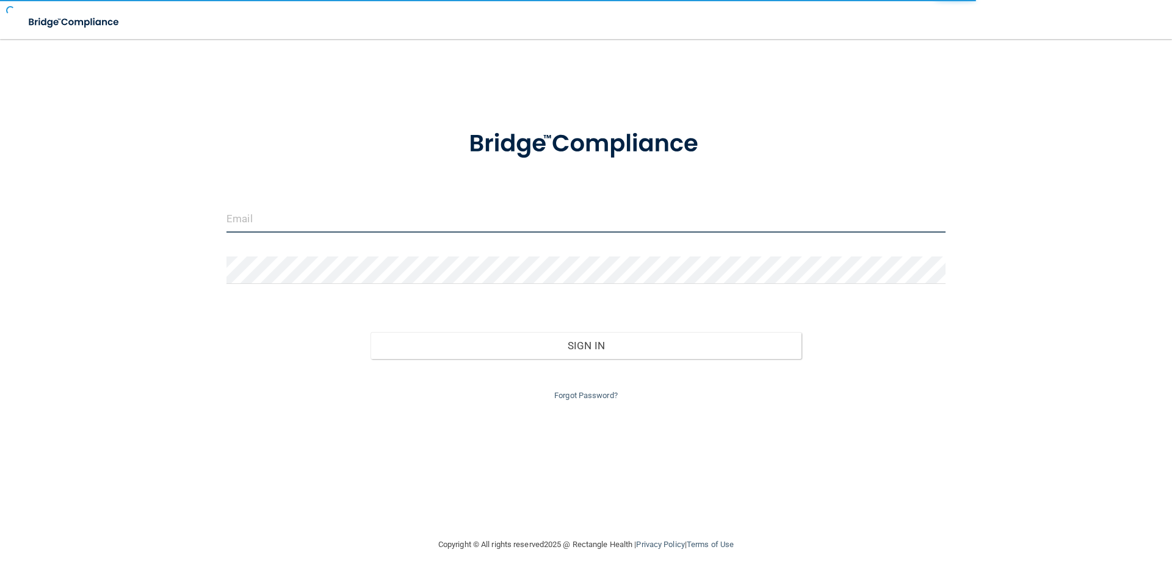
click at [292, 230] on input "email" at bounding box center [586, 218] width 719 height 27
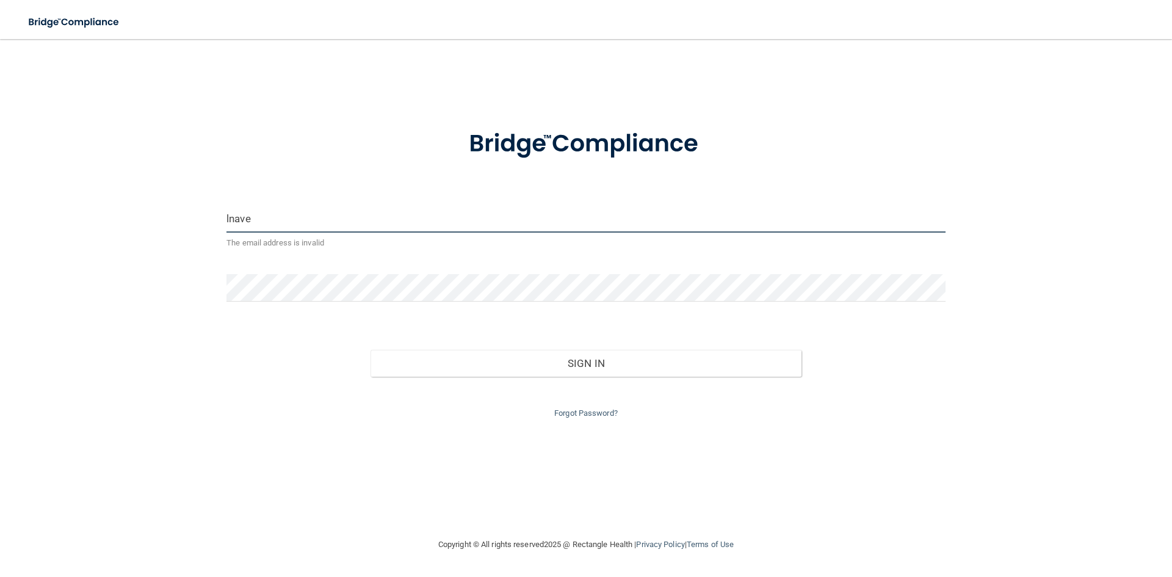
type input "[EMAIL_ADDRESS][DOMAIN_NAME]"
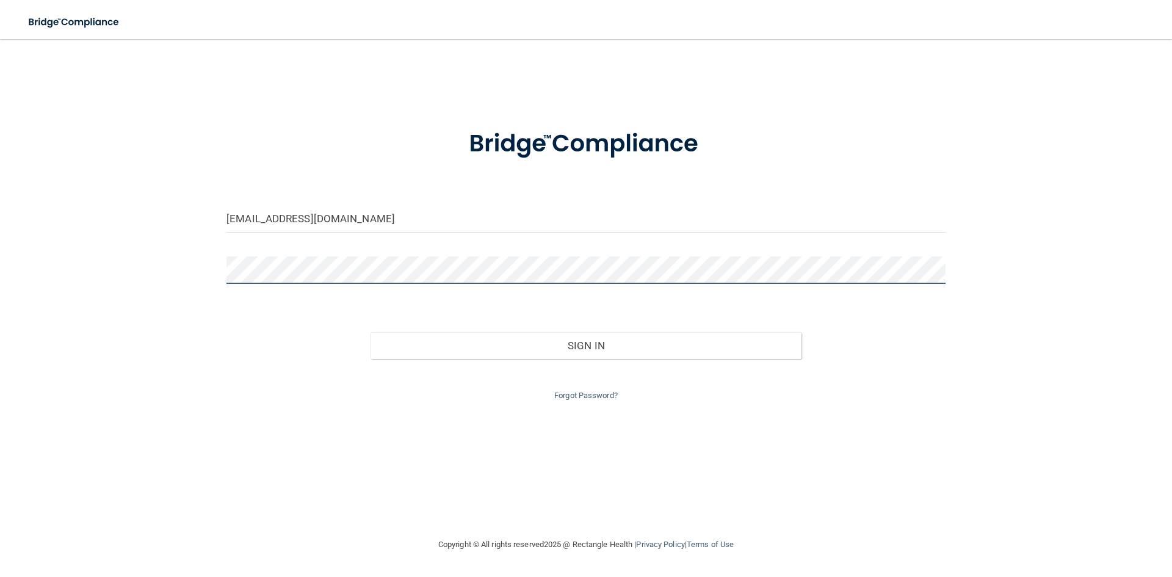
click at [371, 332] on button "Sign In" at bounding box center [587, 345] width 432 height 27
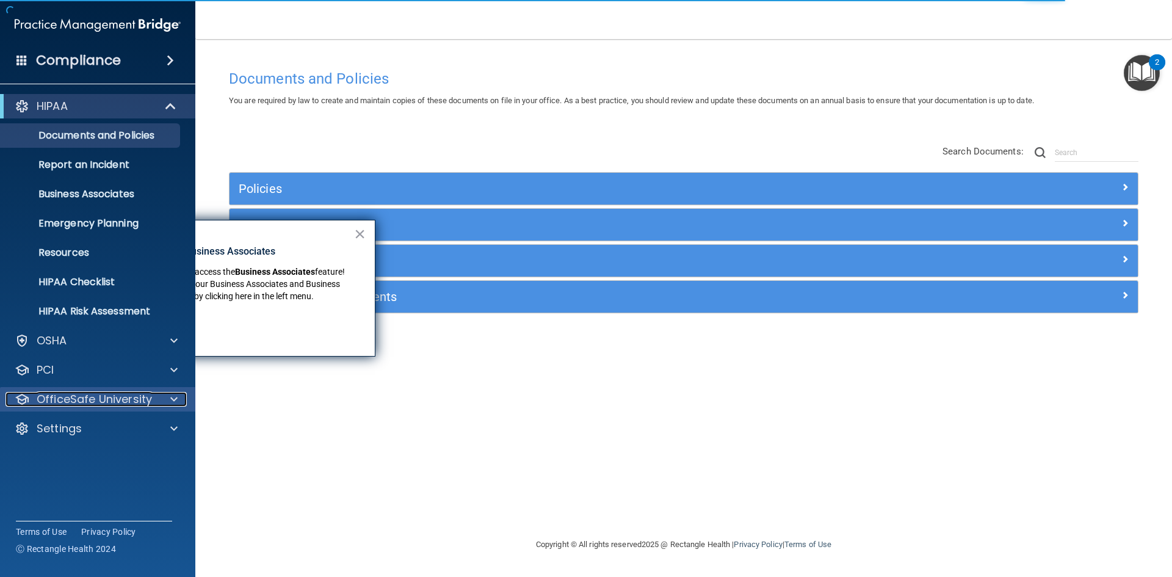
click at [153, 400] on div "OfficeSafe University" at bounding box center [80, 399] width 151 height 15
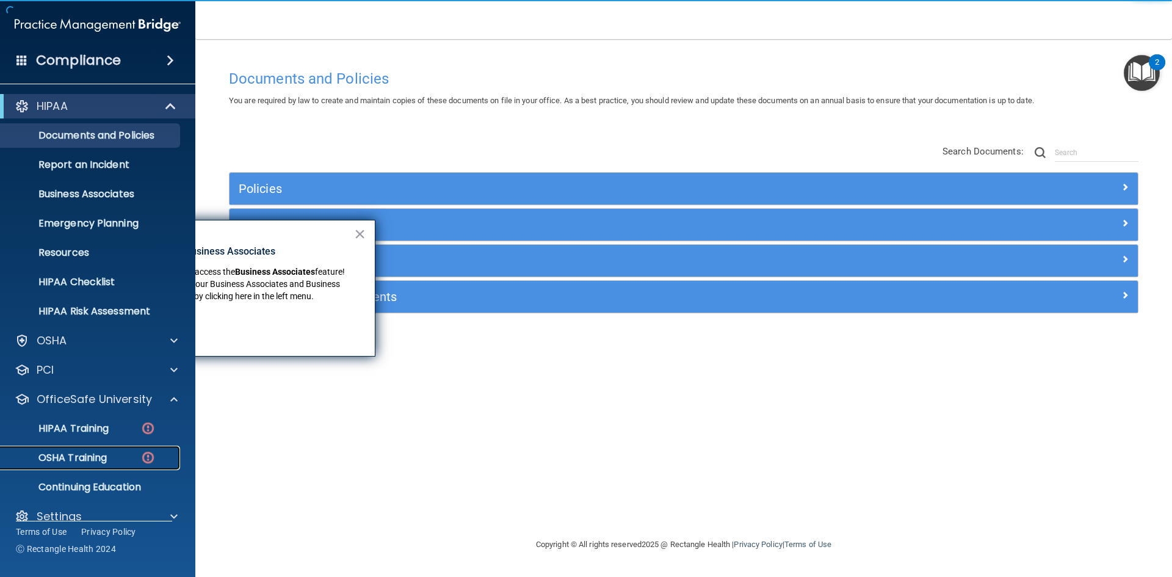
click at [132, 457] on div "OSHA Training" at bounding box center [91, 458] width 167 height 12
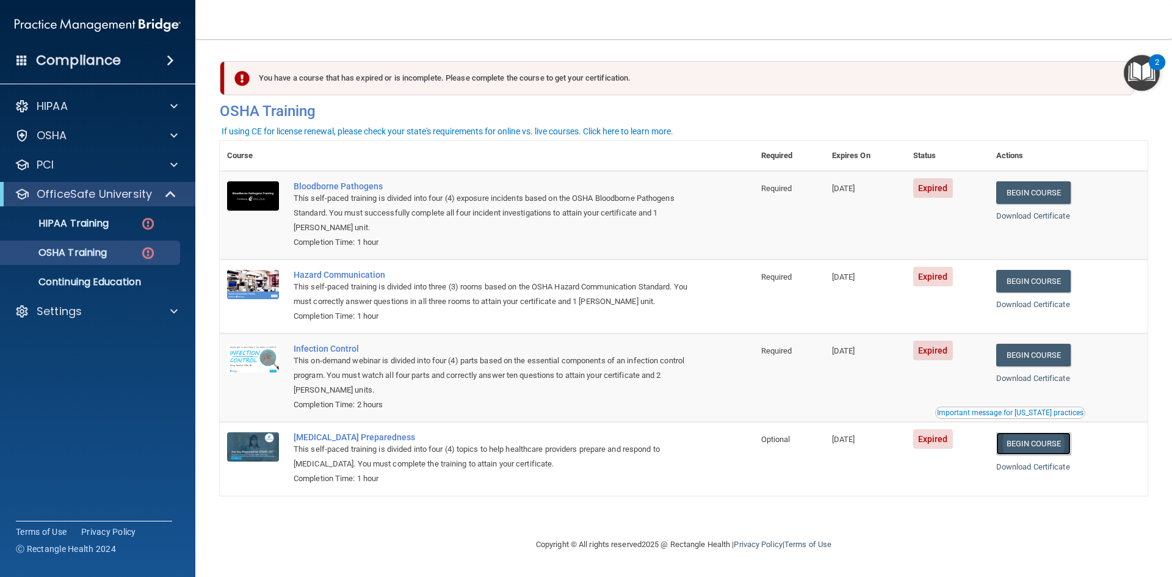
click at [1039, 440] on link "Begin Course" at bounding box center [1034, 443] width 75 height 23
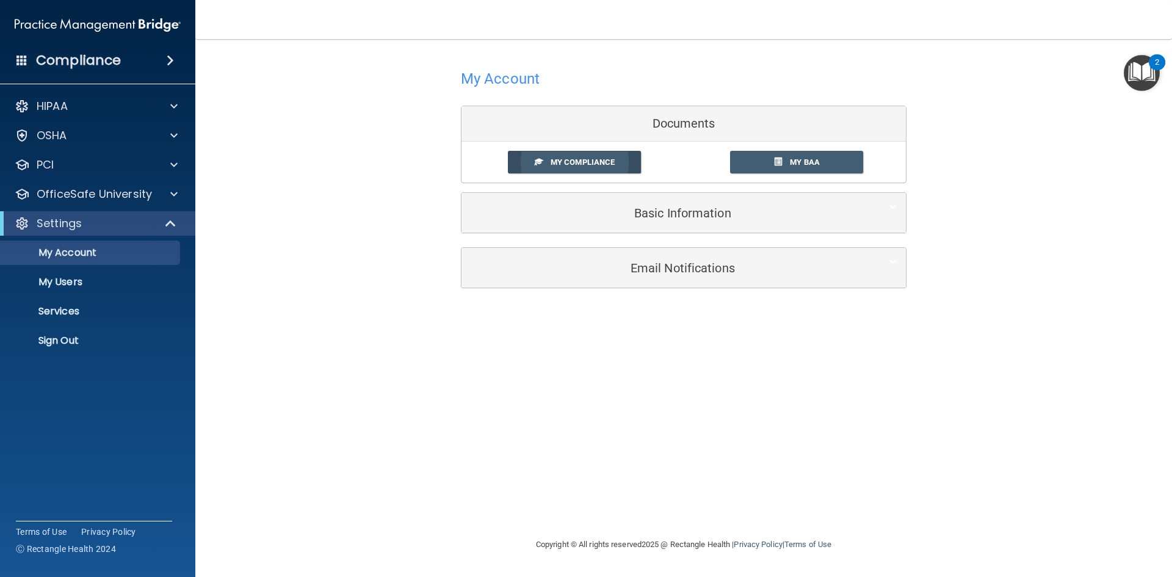
click at [601, 168] on link "My Compliance" at bounding box center [575, 162] width 134 height 23
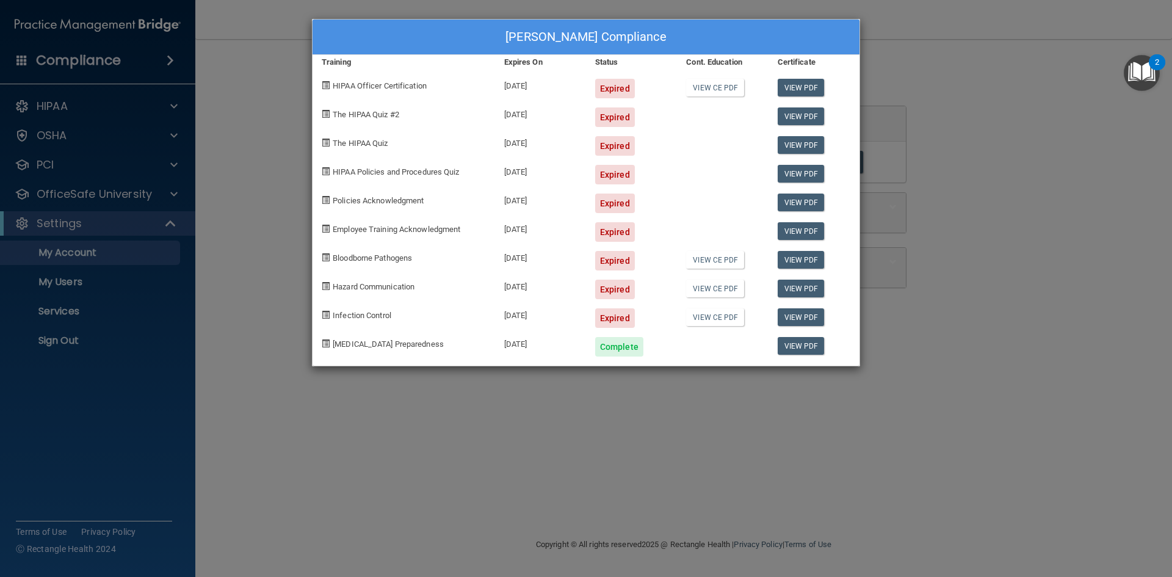
click at [617, 319] on div "Expired" at bounding box center [615, 318] width 40 height 20
click at [90, 198] on div "[PERSON_NAME] Compliance Training Expires On Status Cont. Education Certificate…" at bounding box center [586, 288] width 1172 height 577
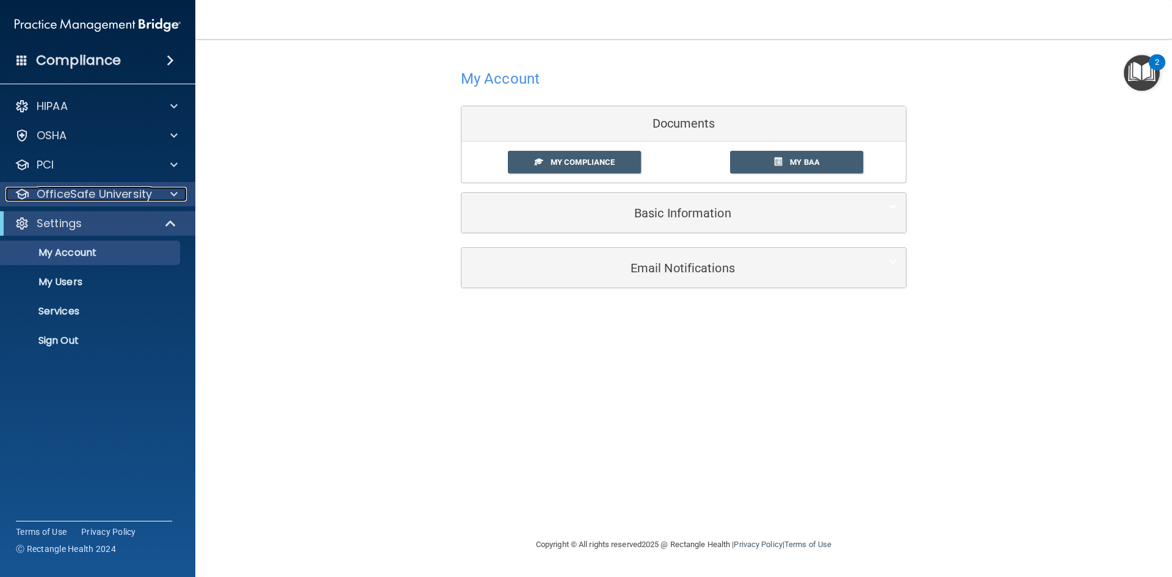
click at [92, 195] on p "OfficeSafe University" at bounding box center [94, 194] width 115 height 15
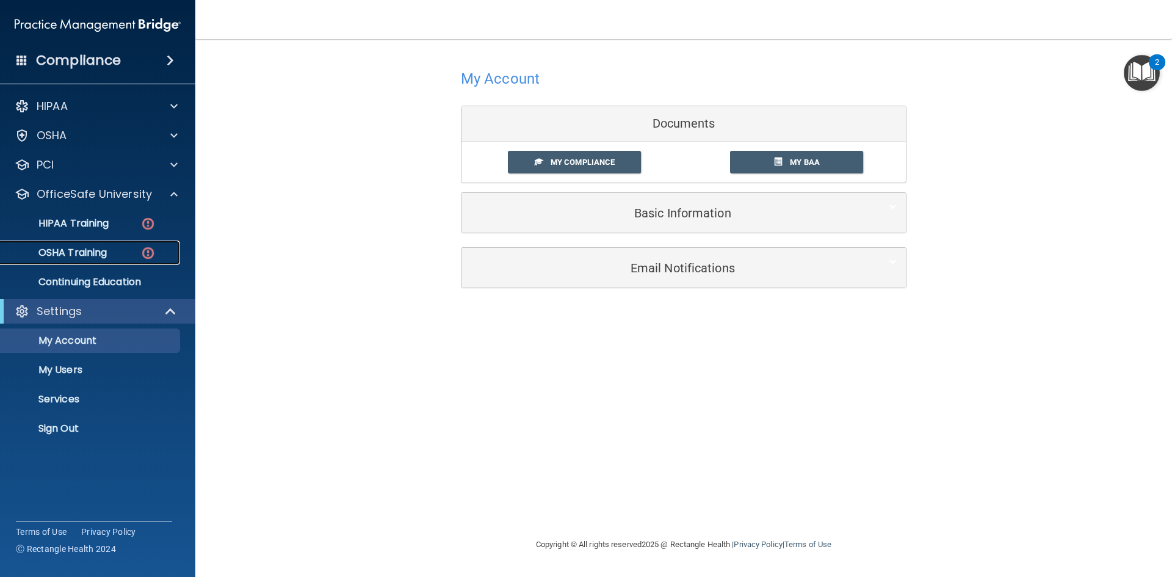
click at [106, 255] on p "OSHA Training" at bounding box center [57, 253] width 99 height 12
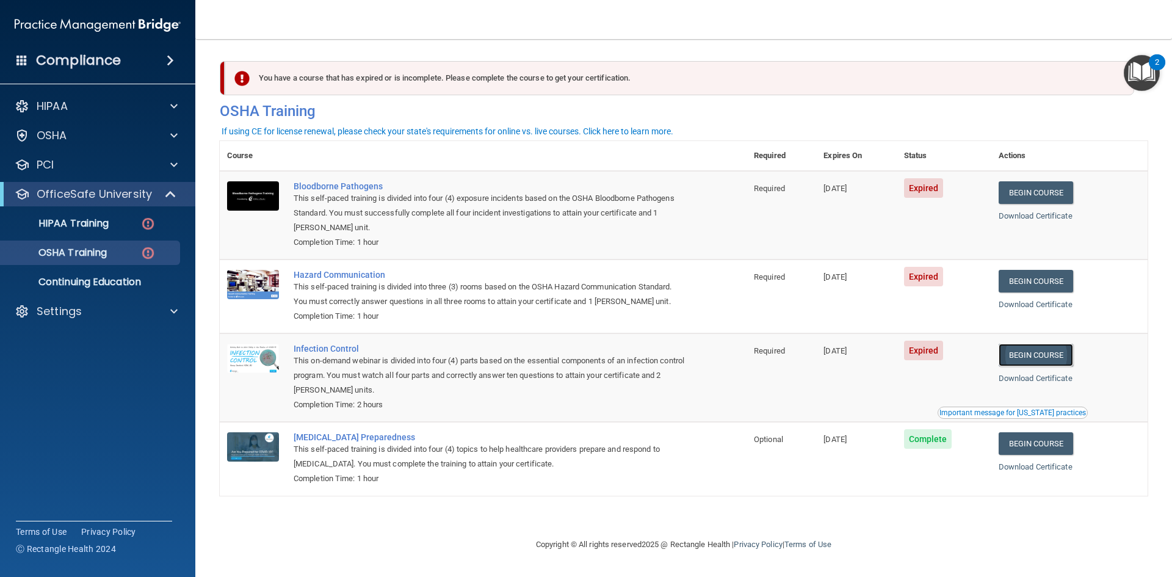
click at [1047, 360] on link "Begin Course" at bounding box center [1036, 355] width 75 height 23
